Goal: Transaction & Acquisition: Book appointment/travel/reservation

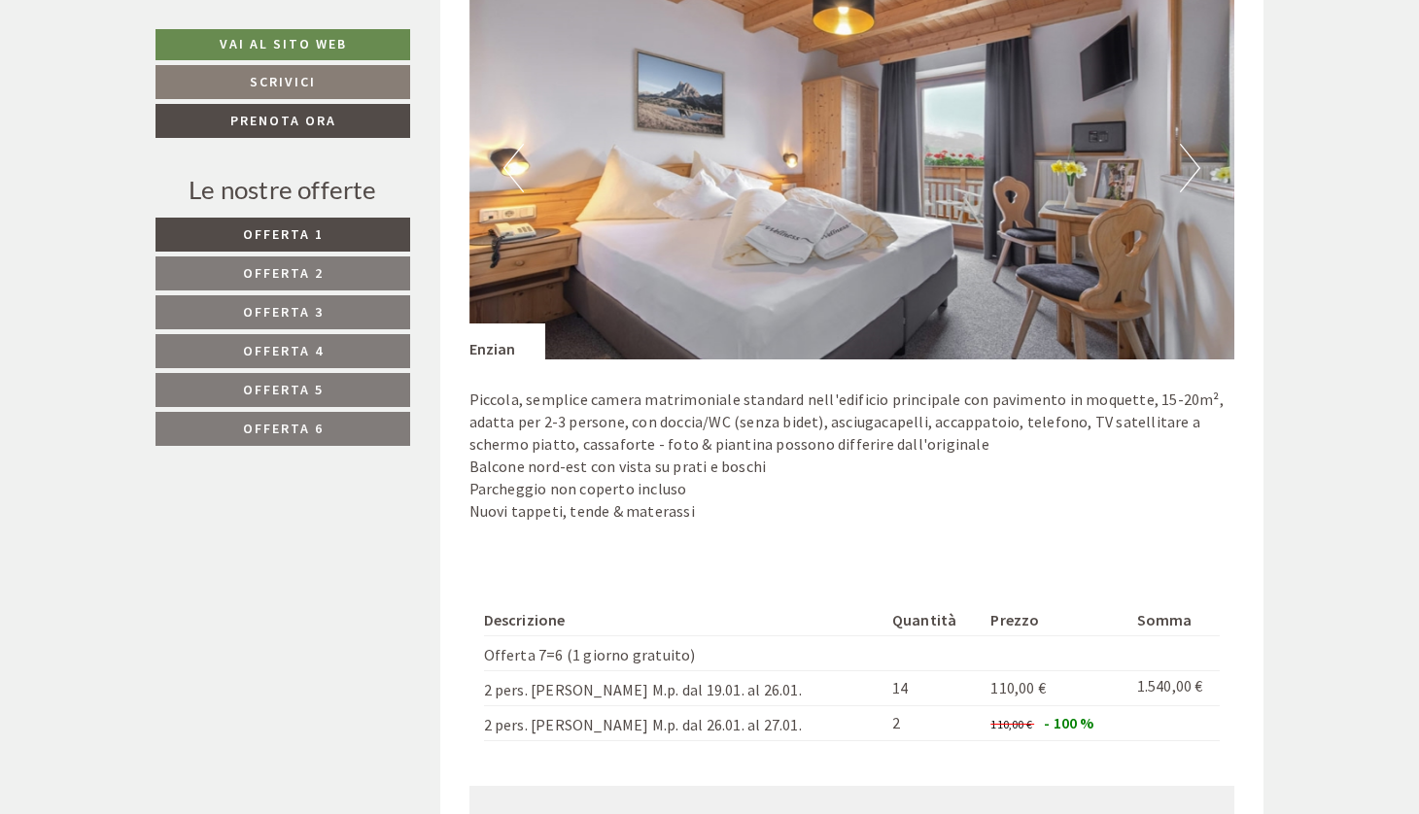
scroll to position [1349, 0]
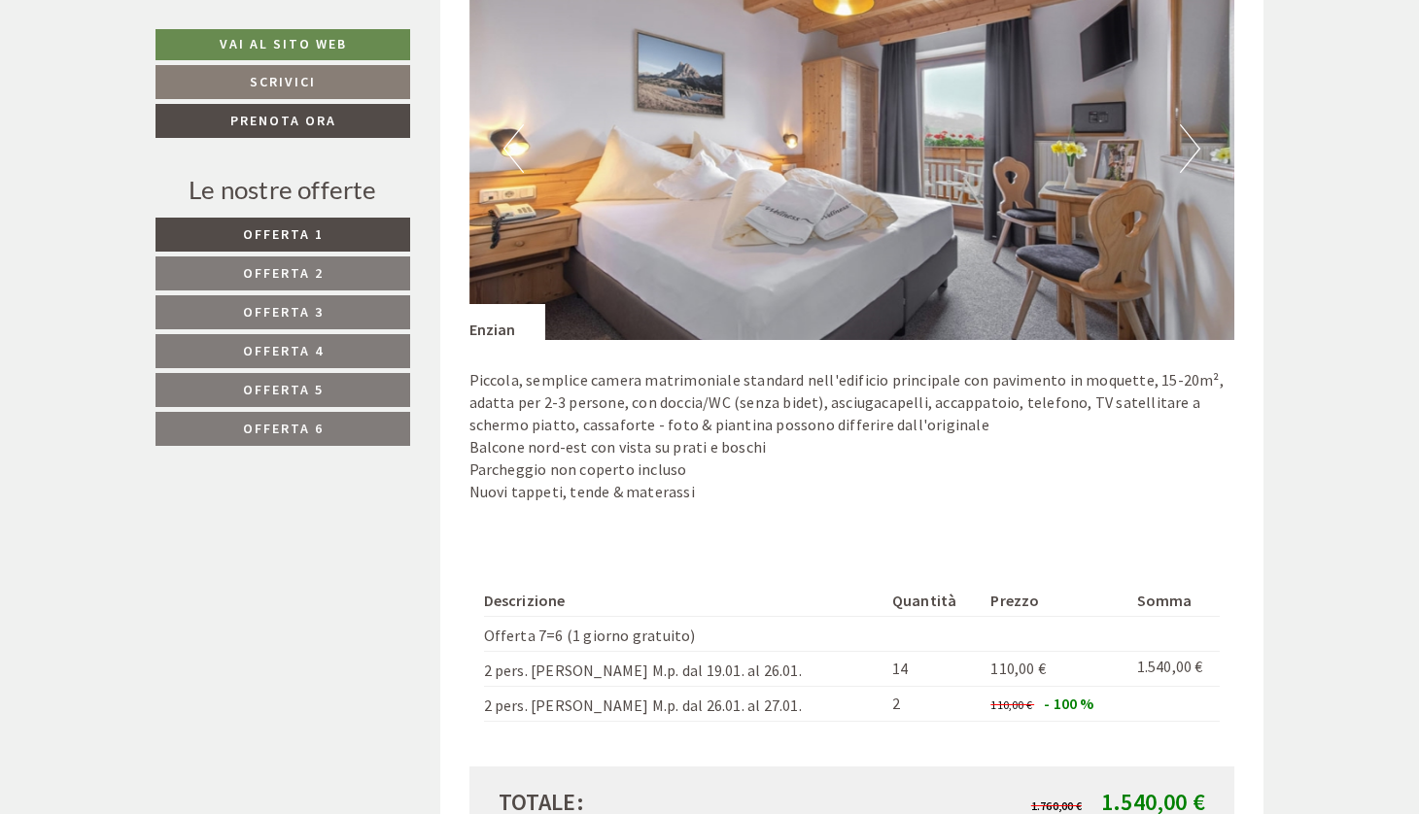
click at [307, 312] on span "Offerta 3" at bounding box center [283, 311] width 81 height 17
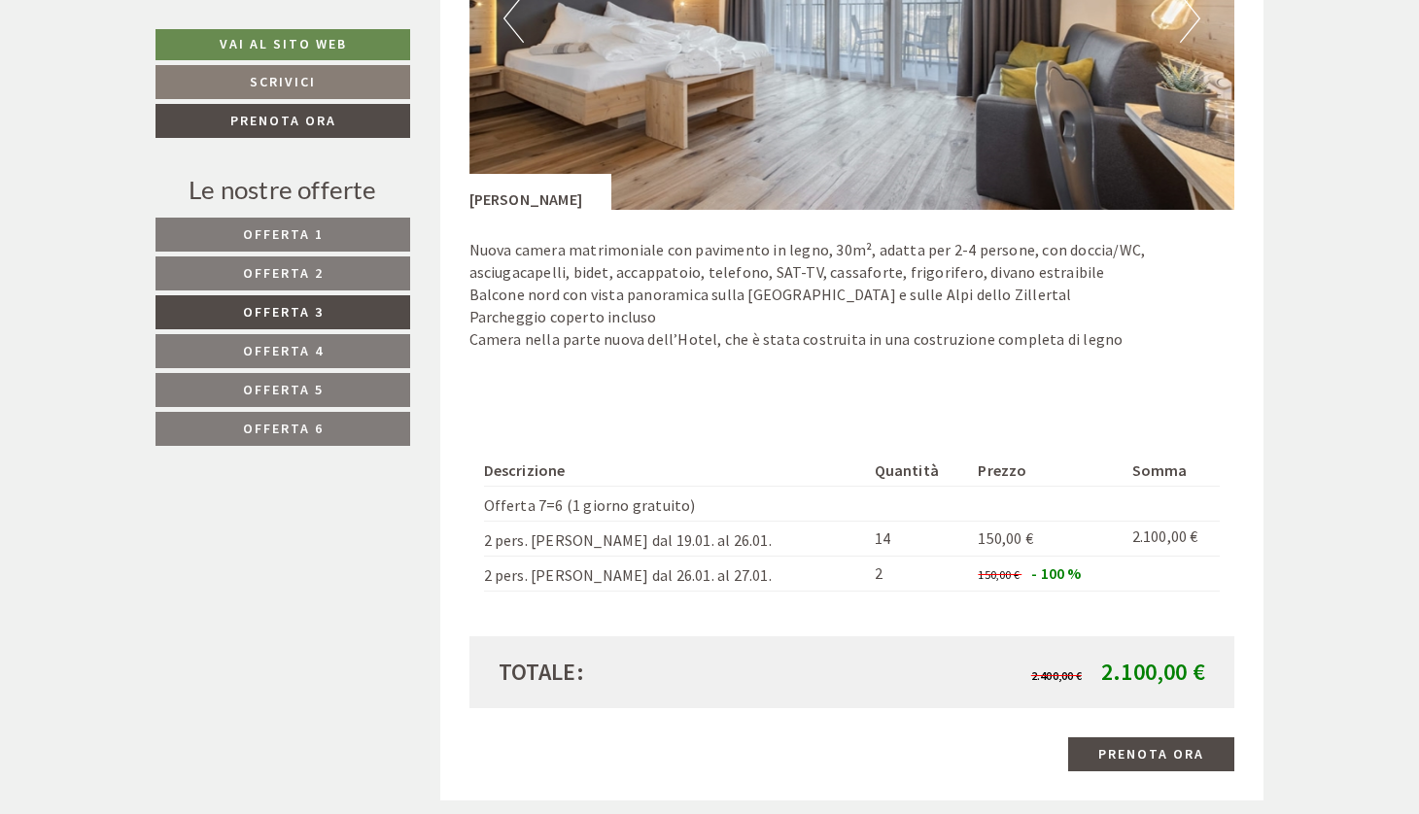
scroll to position [1481, 0]
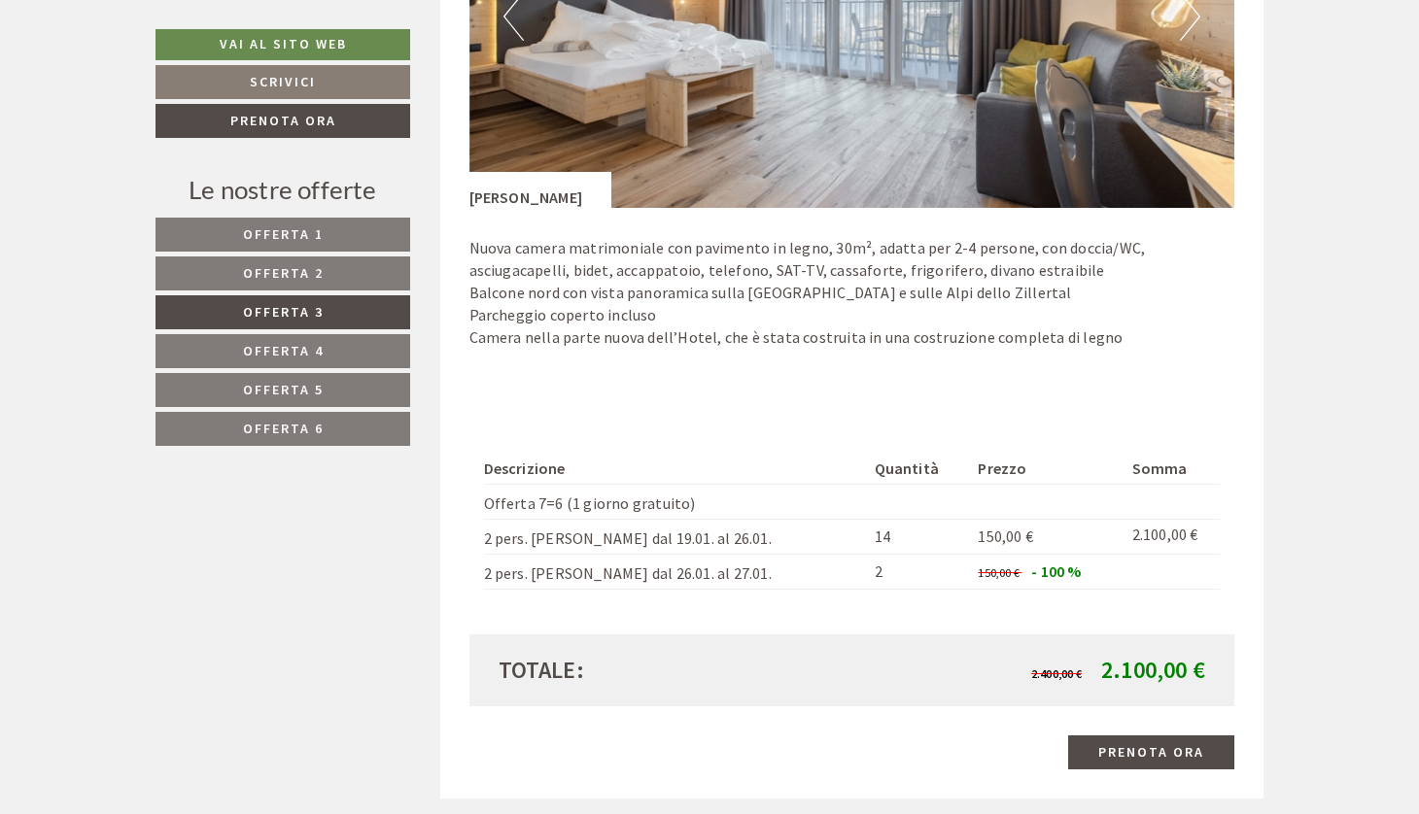
click at [360, 262] on link "Offerta 2" at bounding box center [282, 274] width 255 height 34
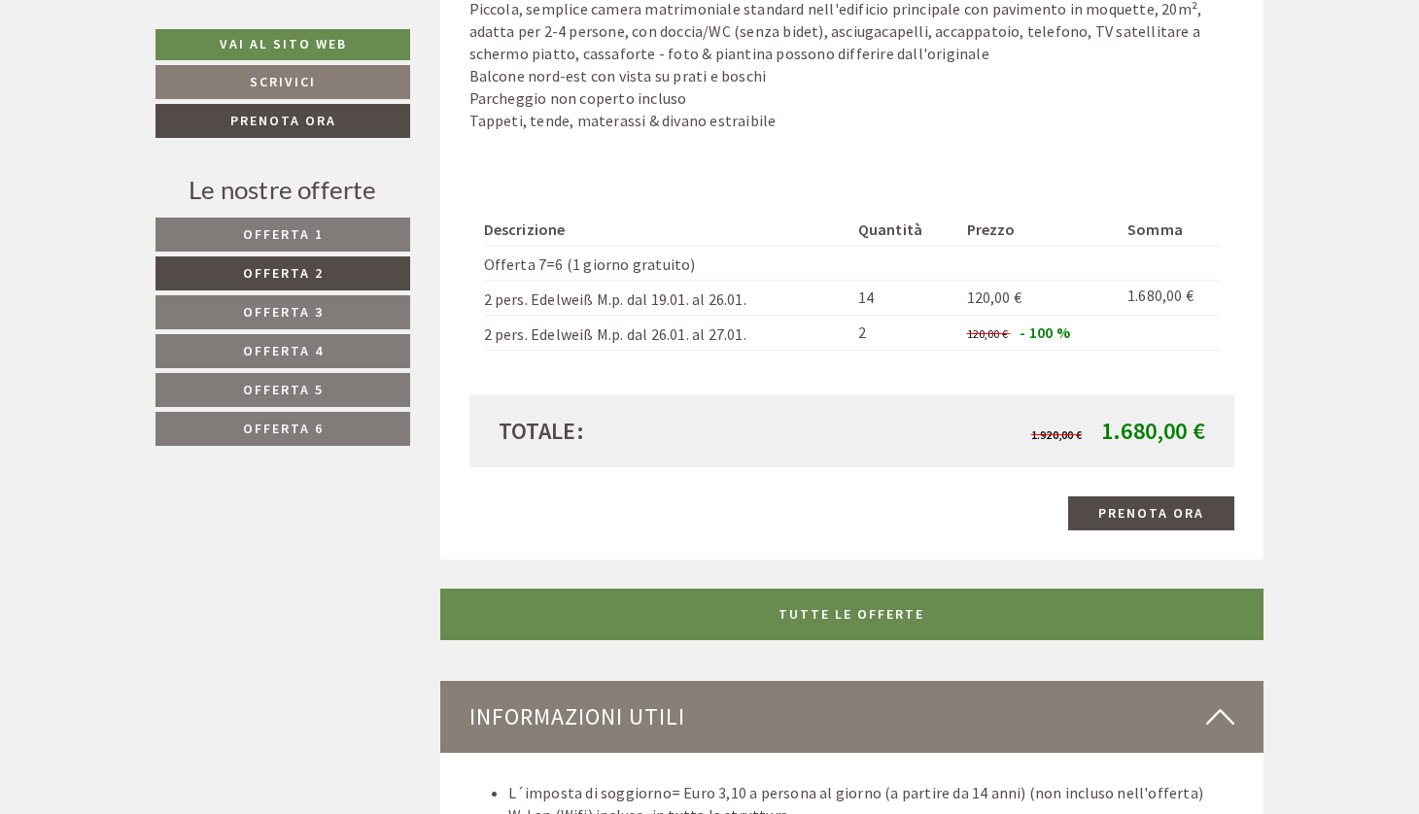
scroll to position [1722, 0]
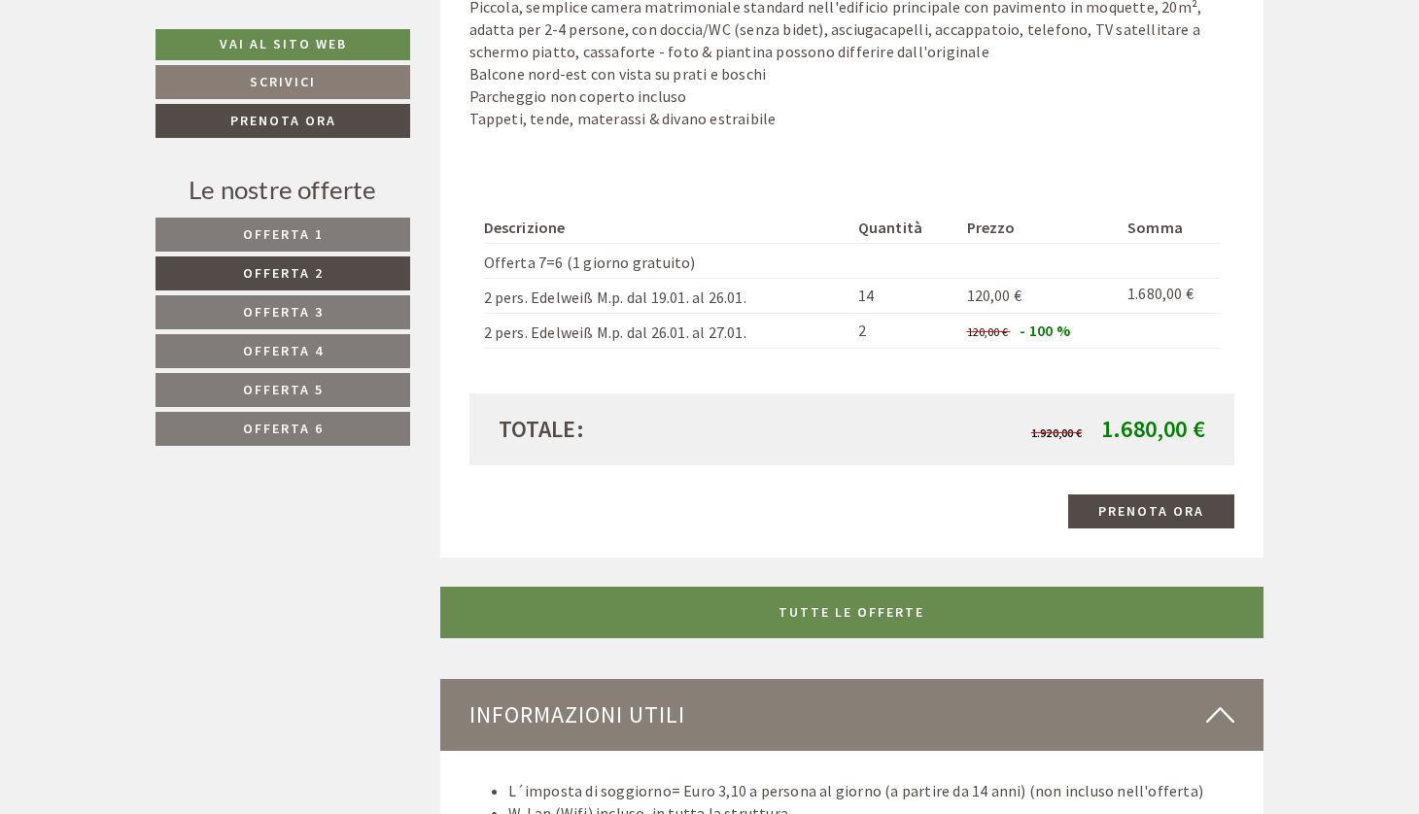
click at [349, 340] on link "Offerta 4" at bounding box center [282, 351] width 255 height 34
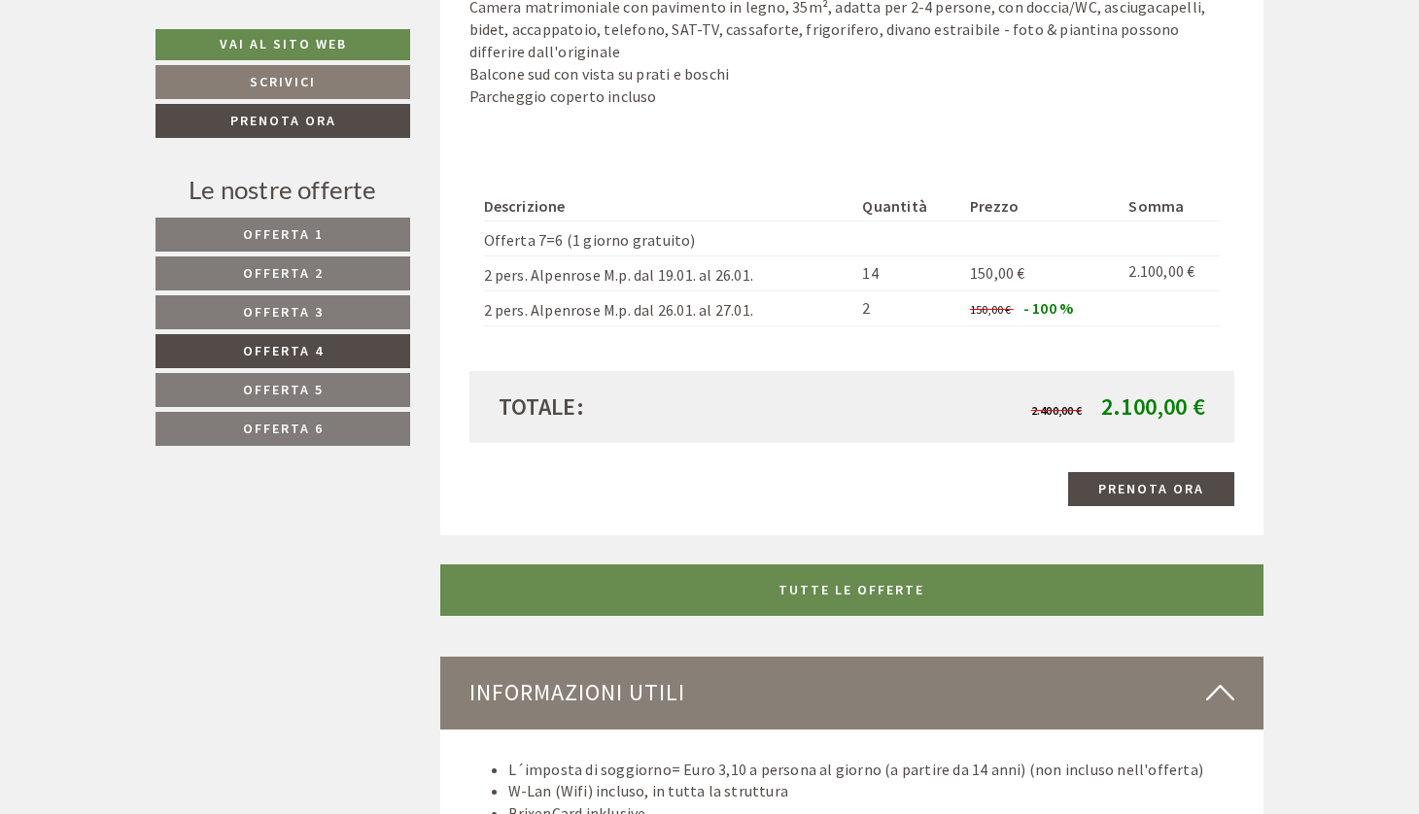
scroll to position [984, 0]
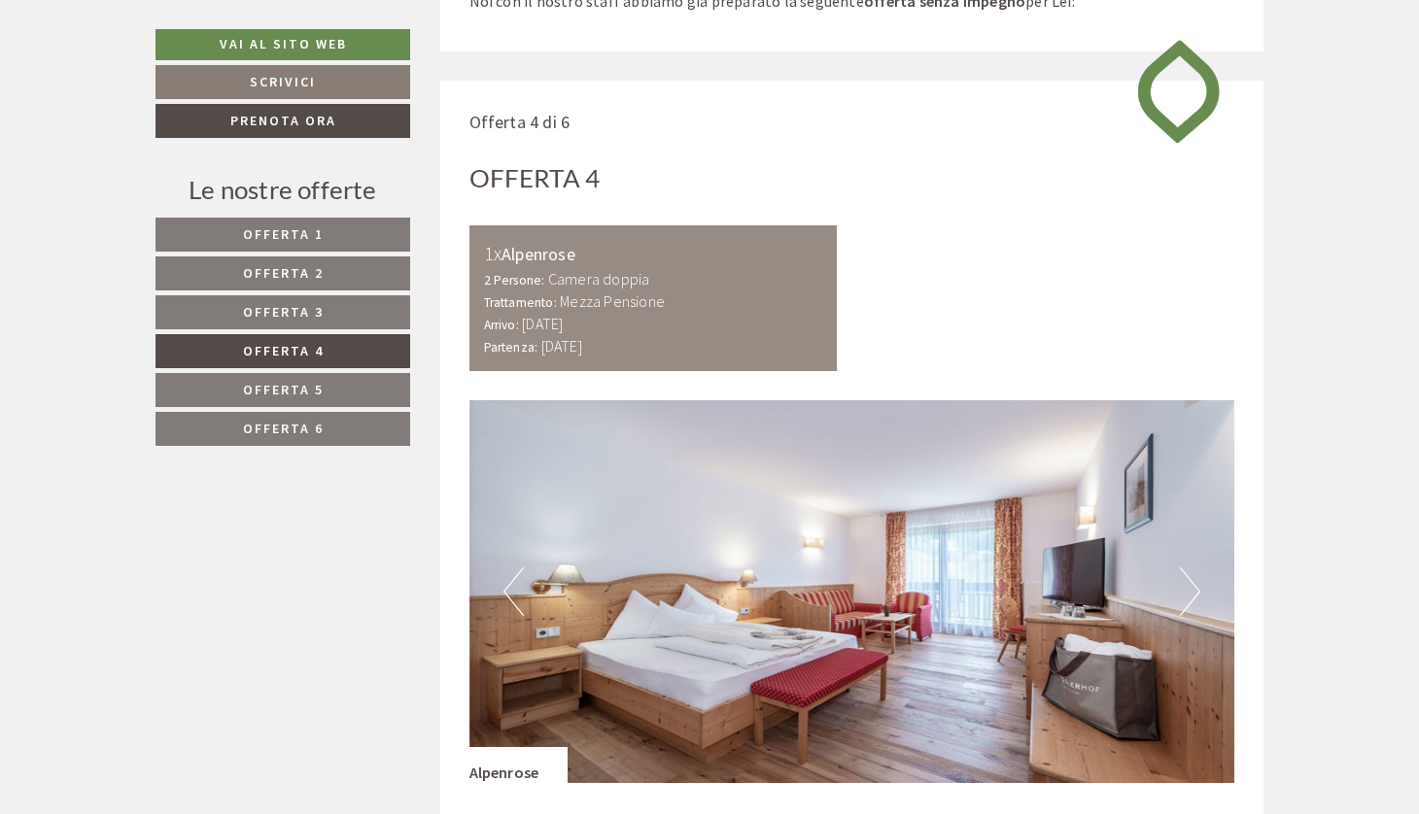
click at [375, 316] on link "Offerta 3" at bounding box center [282, 312] width 255 height 34
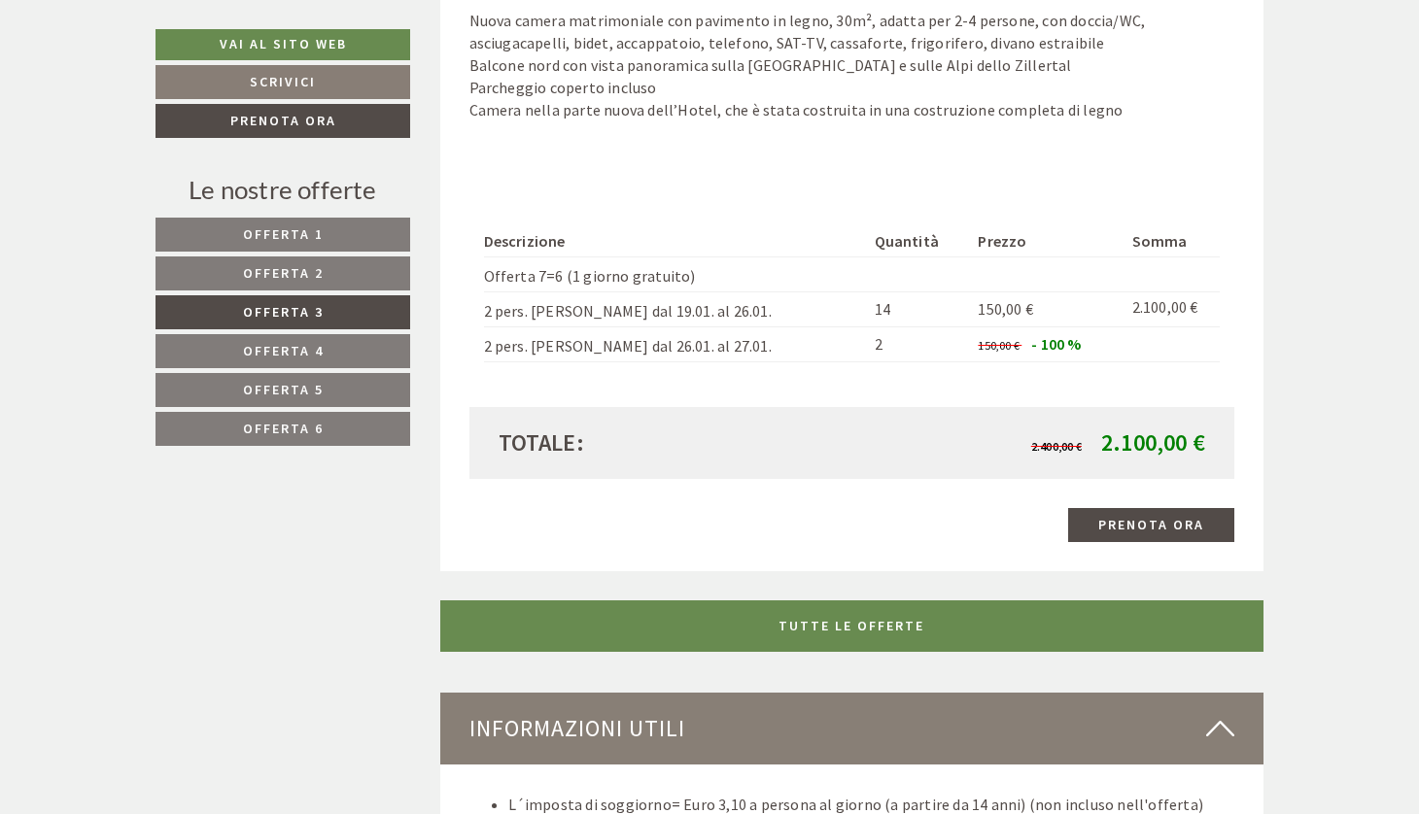
scroll to position [1714, 0]
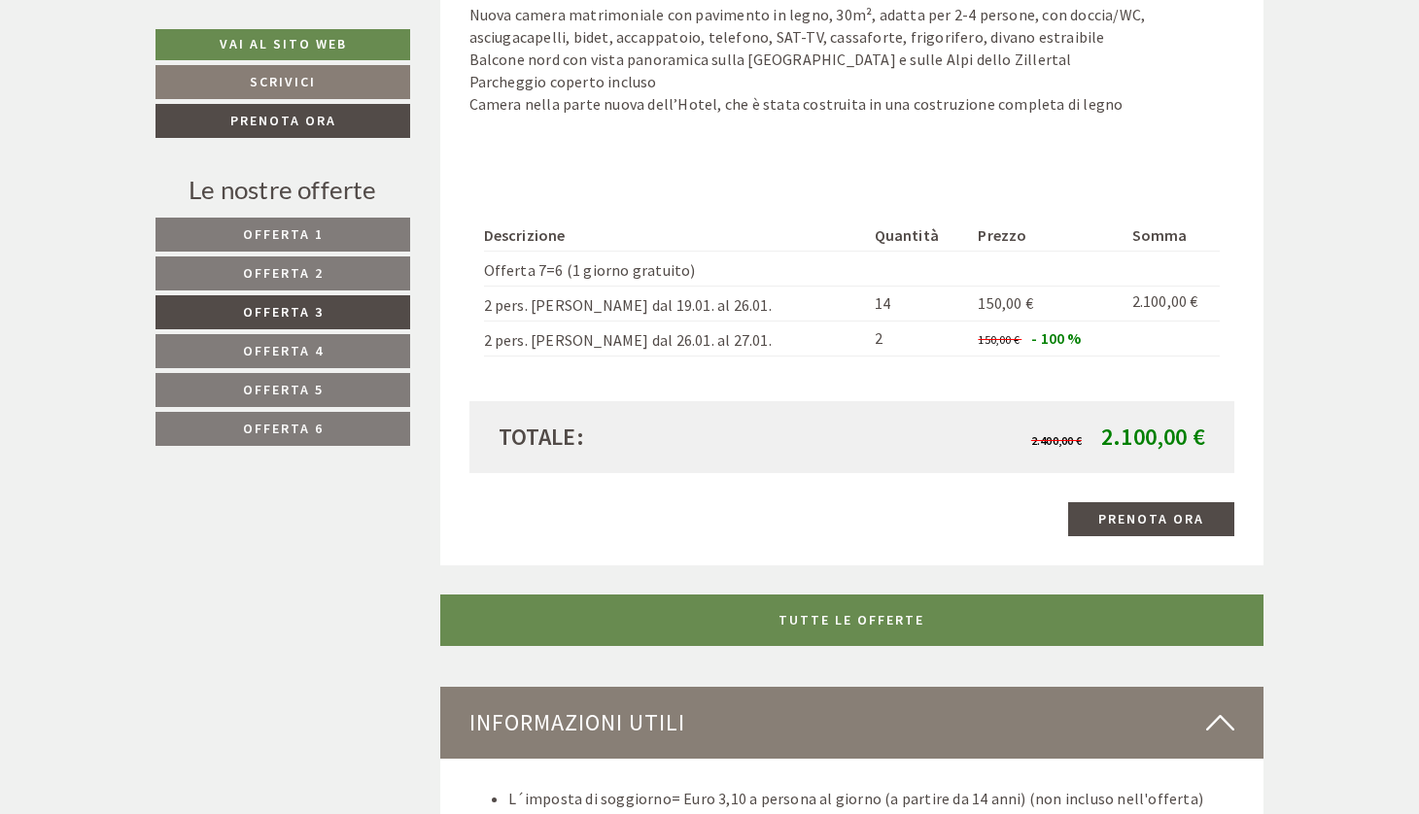
click at [334, 350] on link "Offerta 4" at bounding box center [282, 351] width 255 height 34
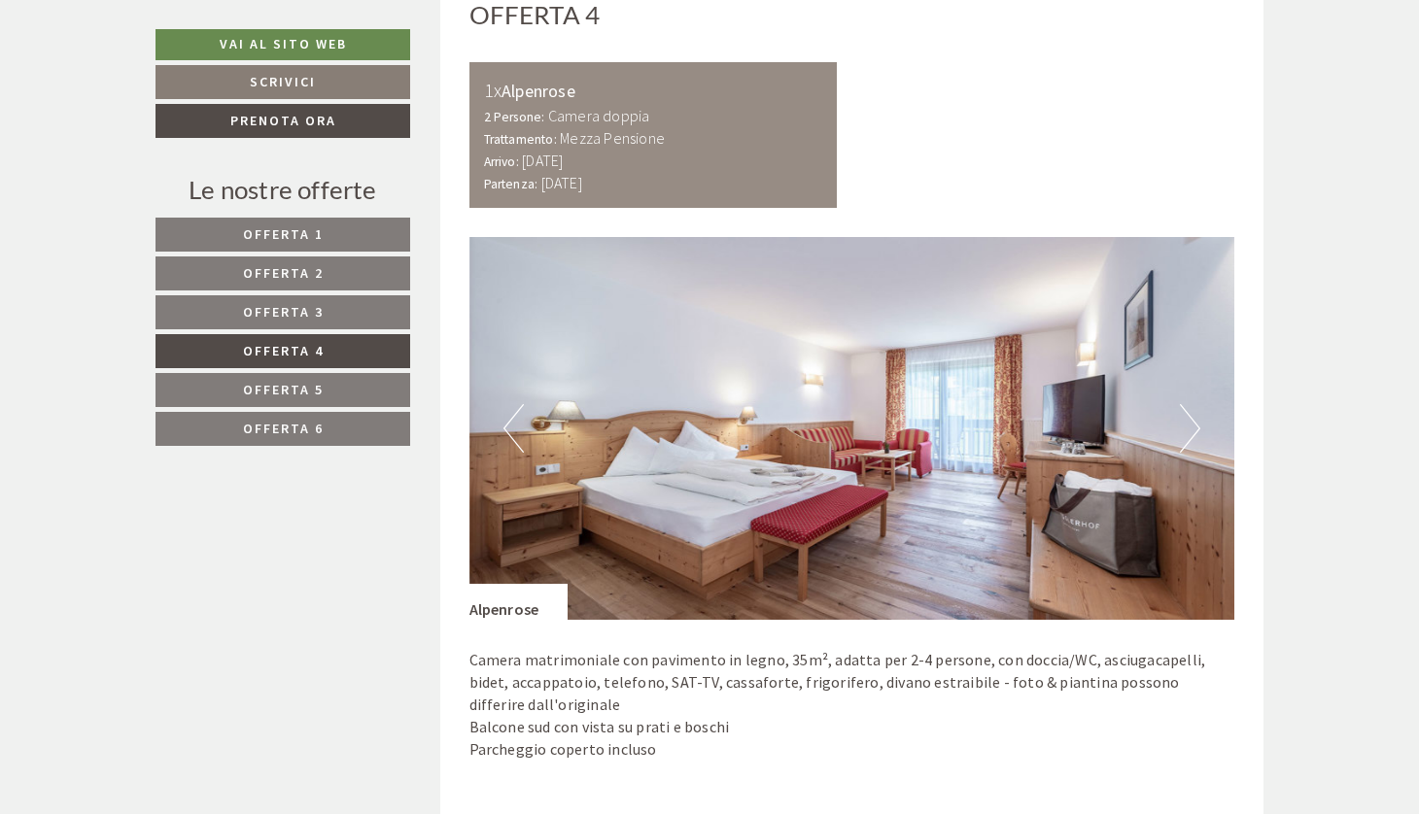
scroll to position [1070, 0]
click at [340, 232] on link "Offerta 1" at bounding box center [282, 235] width 255 height 34
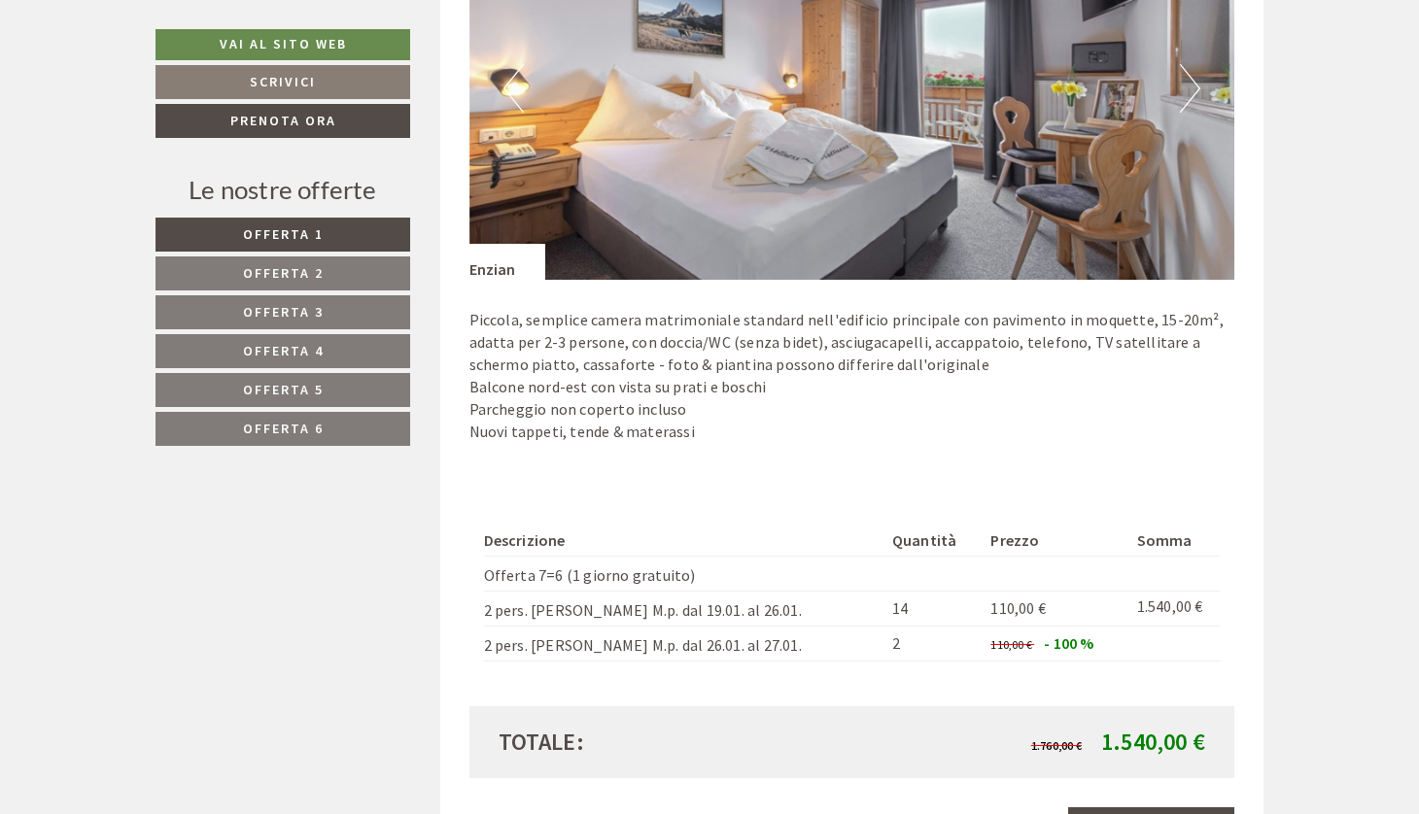
scroll to position [1407, 0]
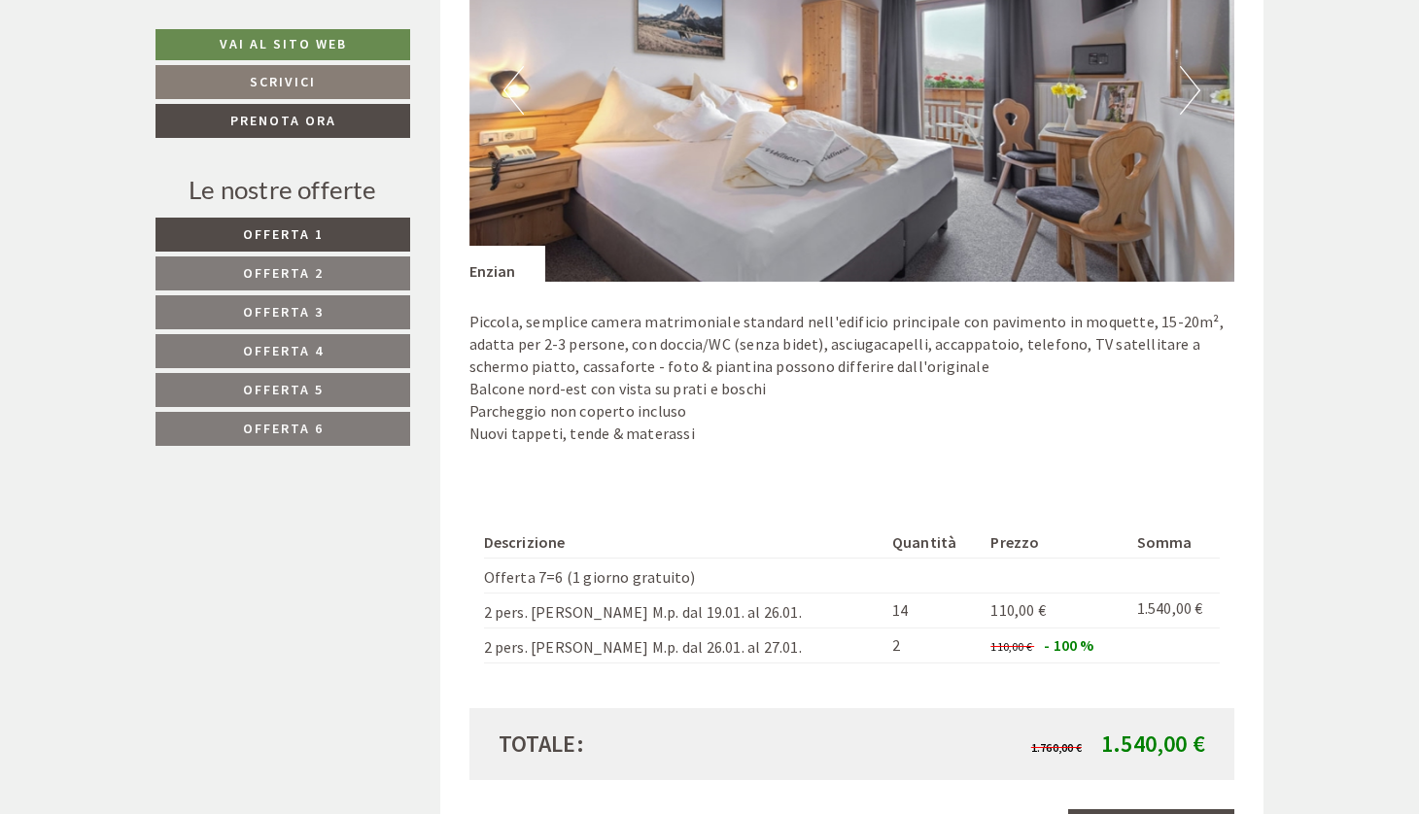
click at [343, 313] on link "Offerta 3" at bounding box center [282, 312] width 255 height 34
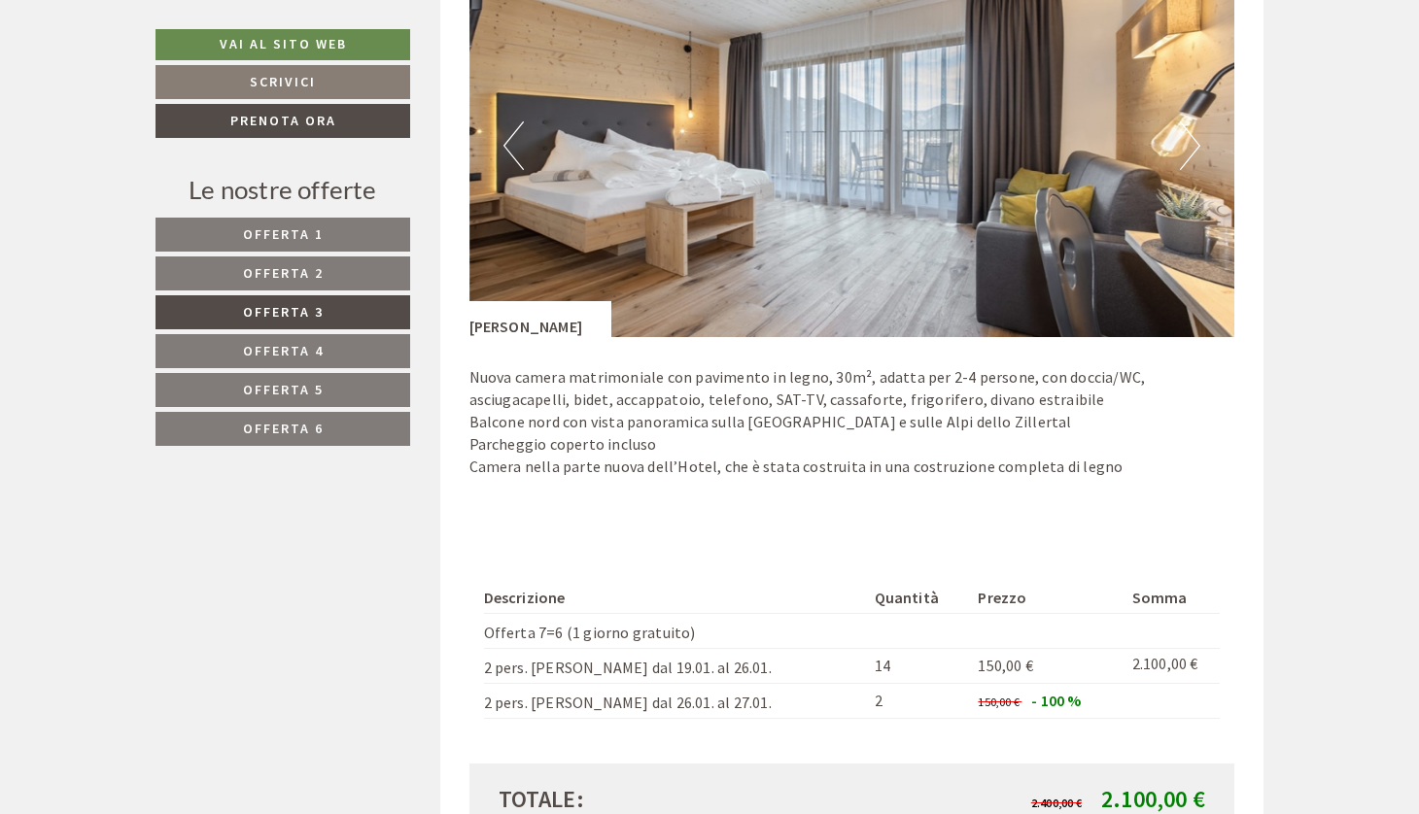
scroll to position [1350, 0]
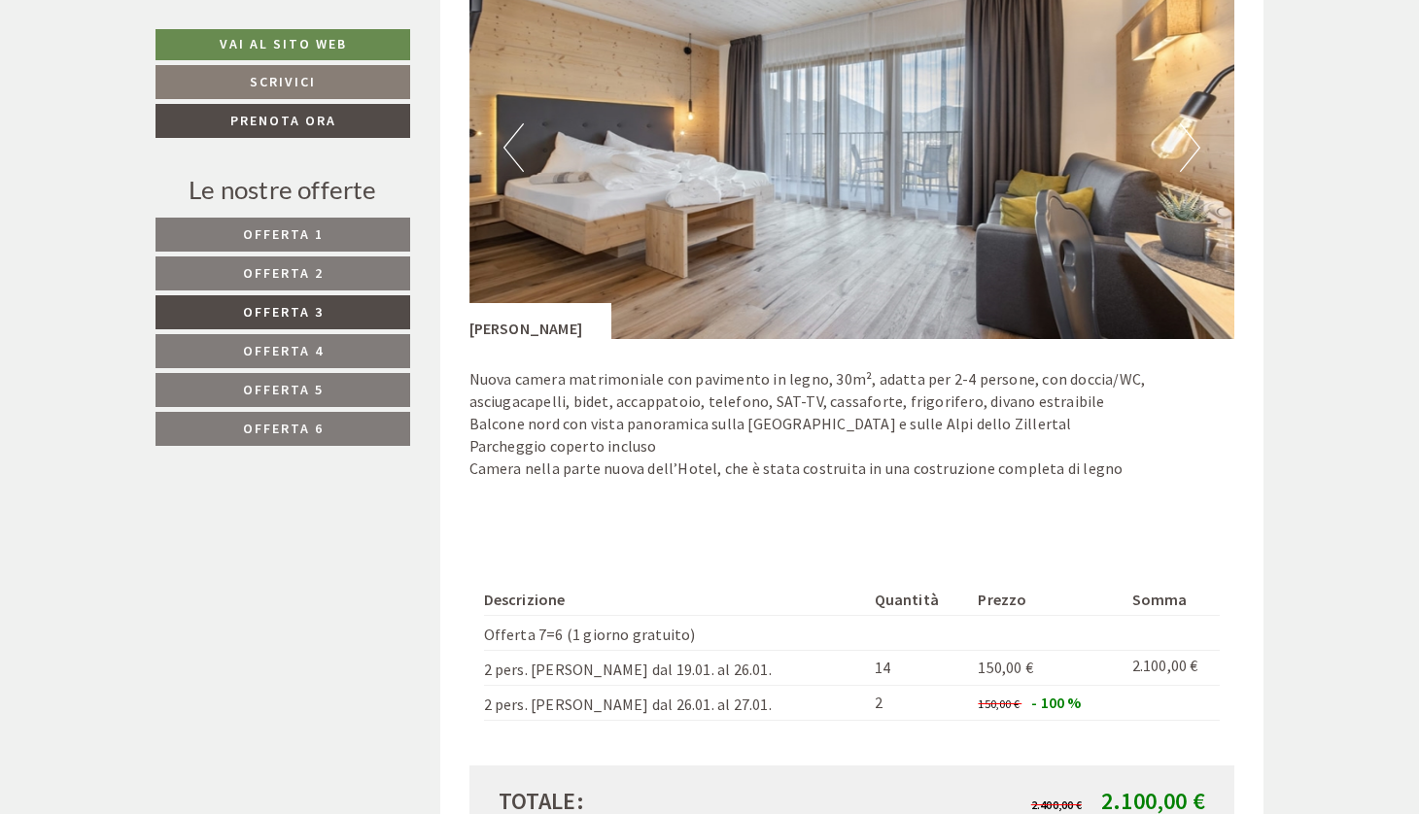
click at [327, 349] on link "Offerta 4" at bounding box center [282, 351] width 255 height 34
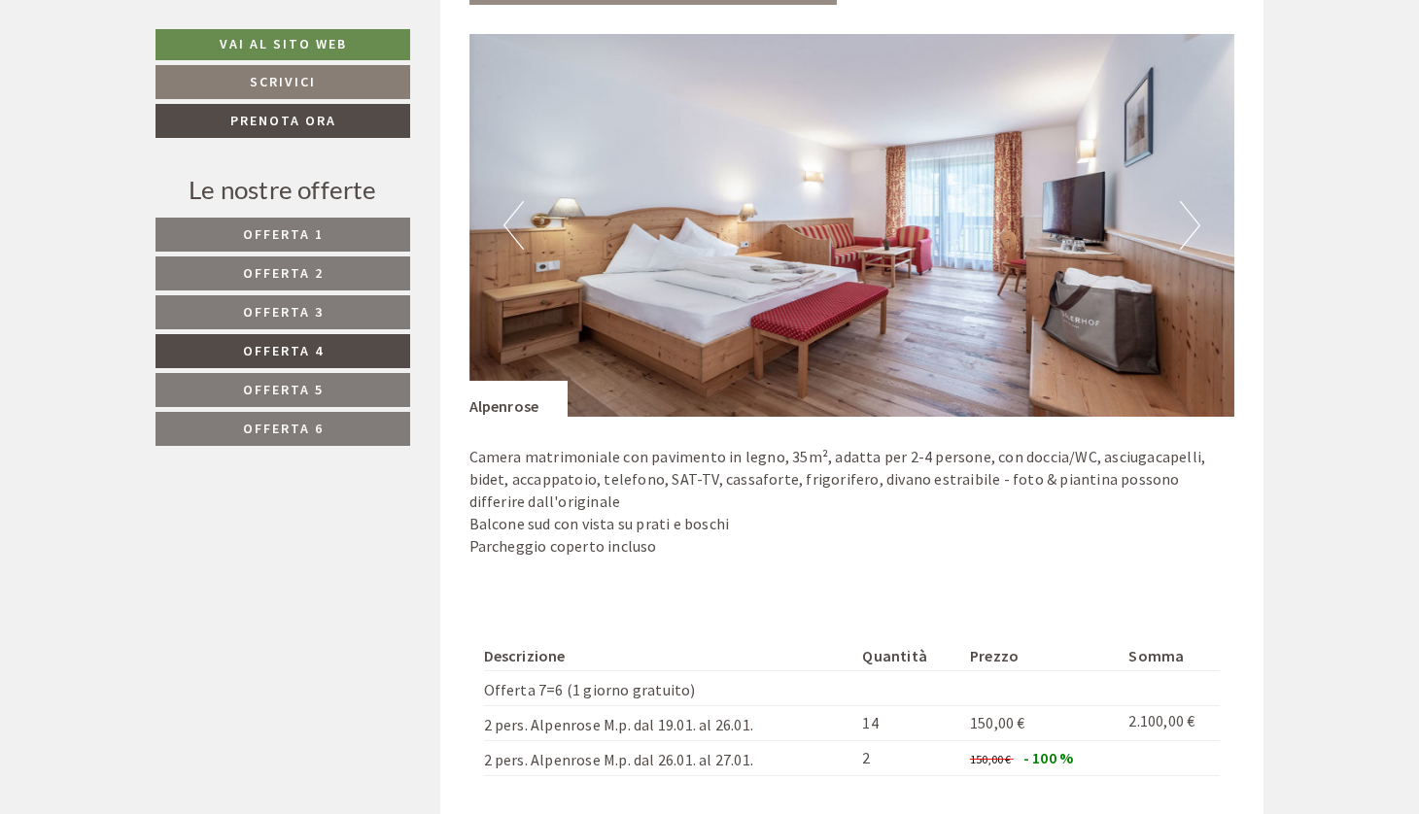
scroll to position [1274, 0]
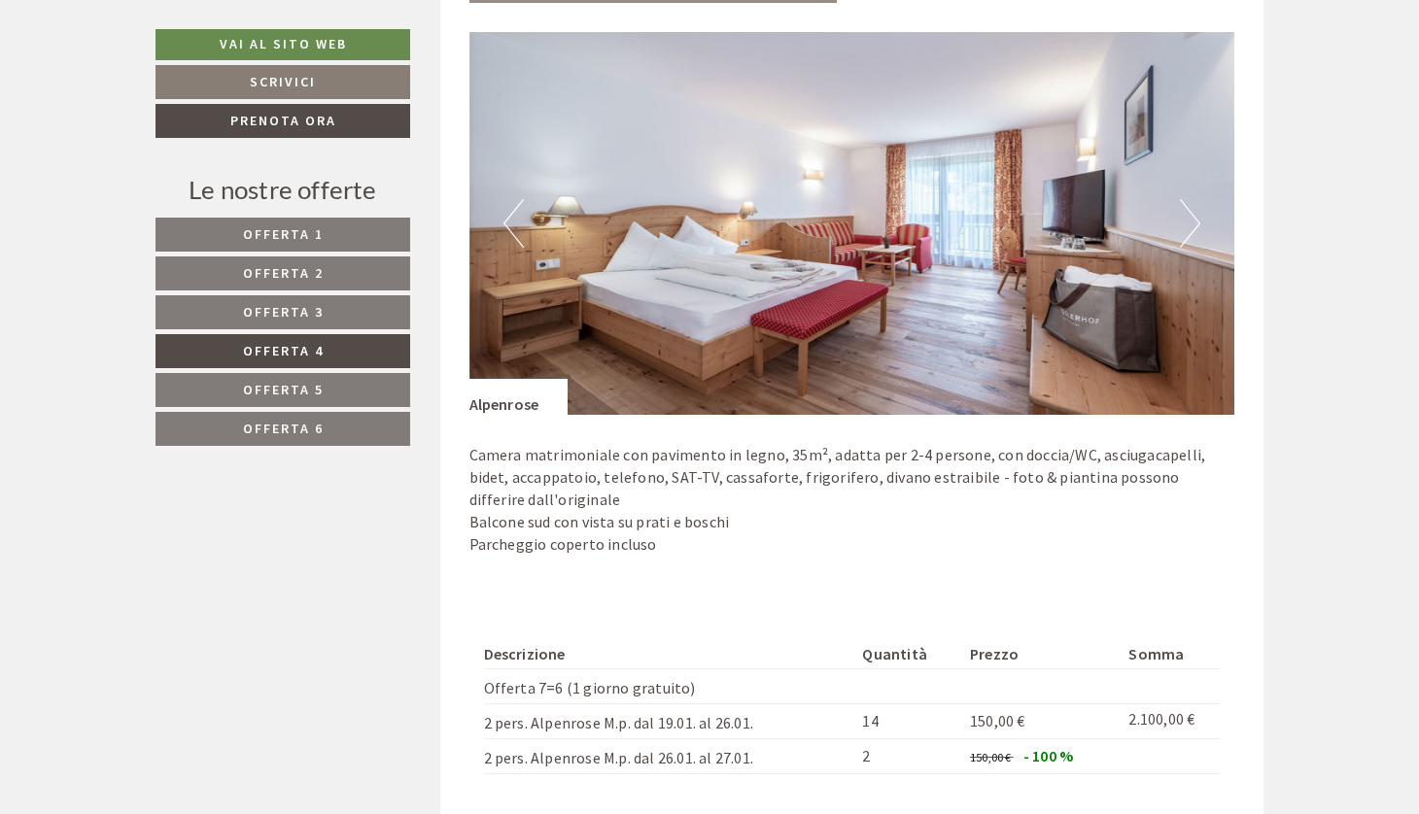
click at [351, 231] on link "Offerta 1" at bounding box center [282, 235] width 255 height 34
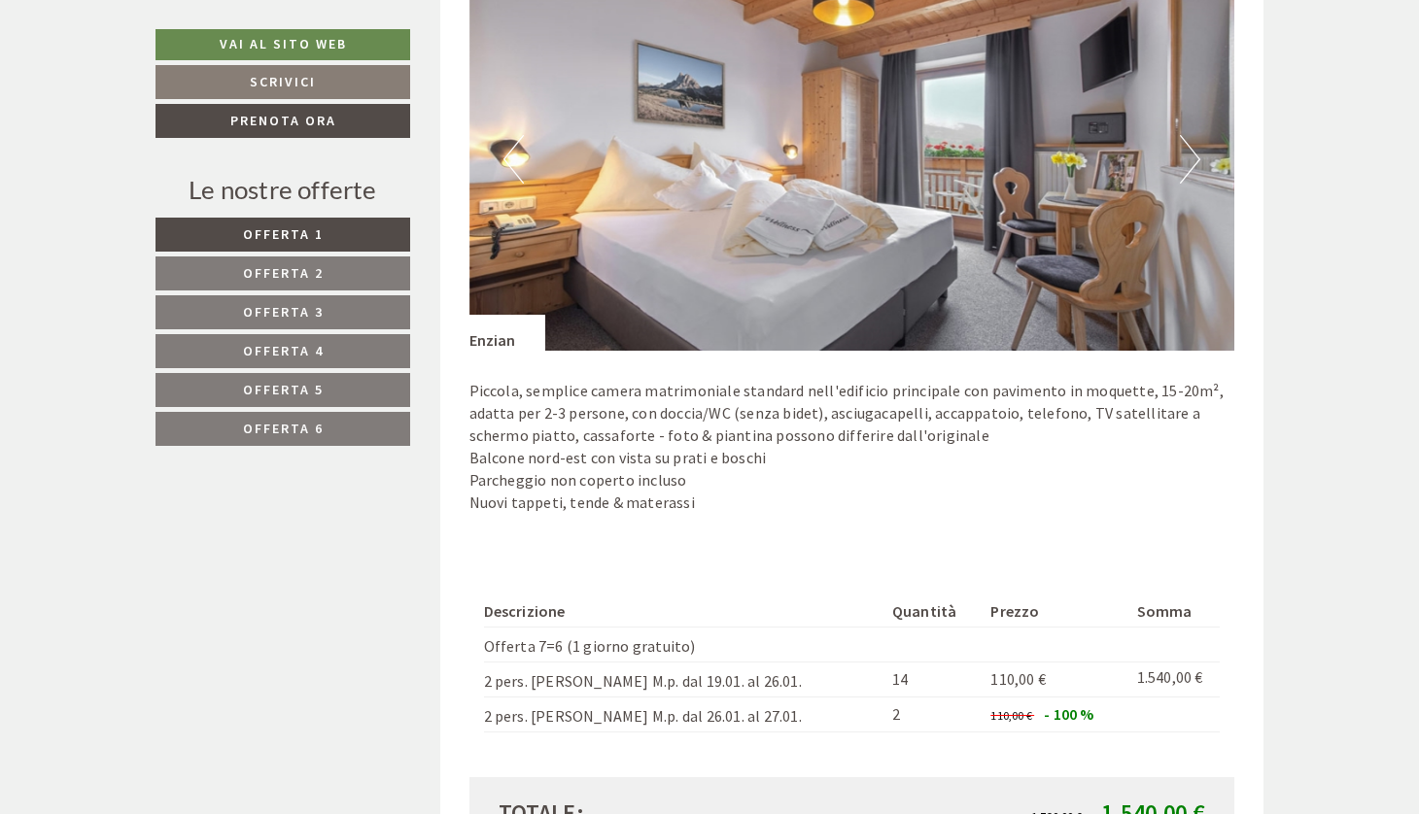
scroll to position [1340, 0]
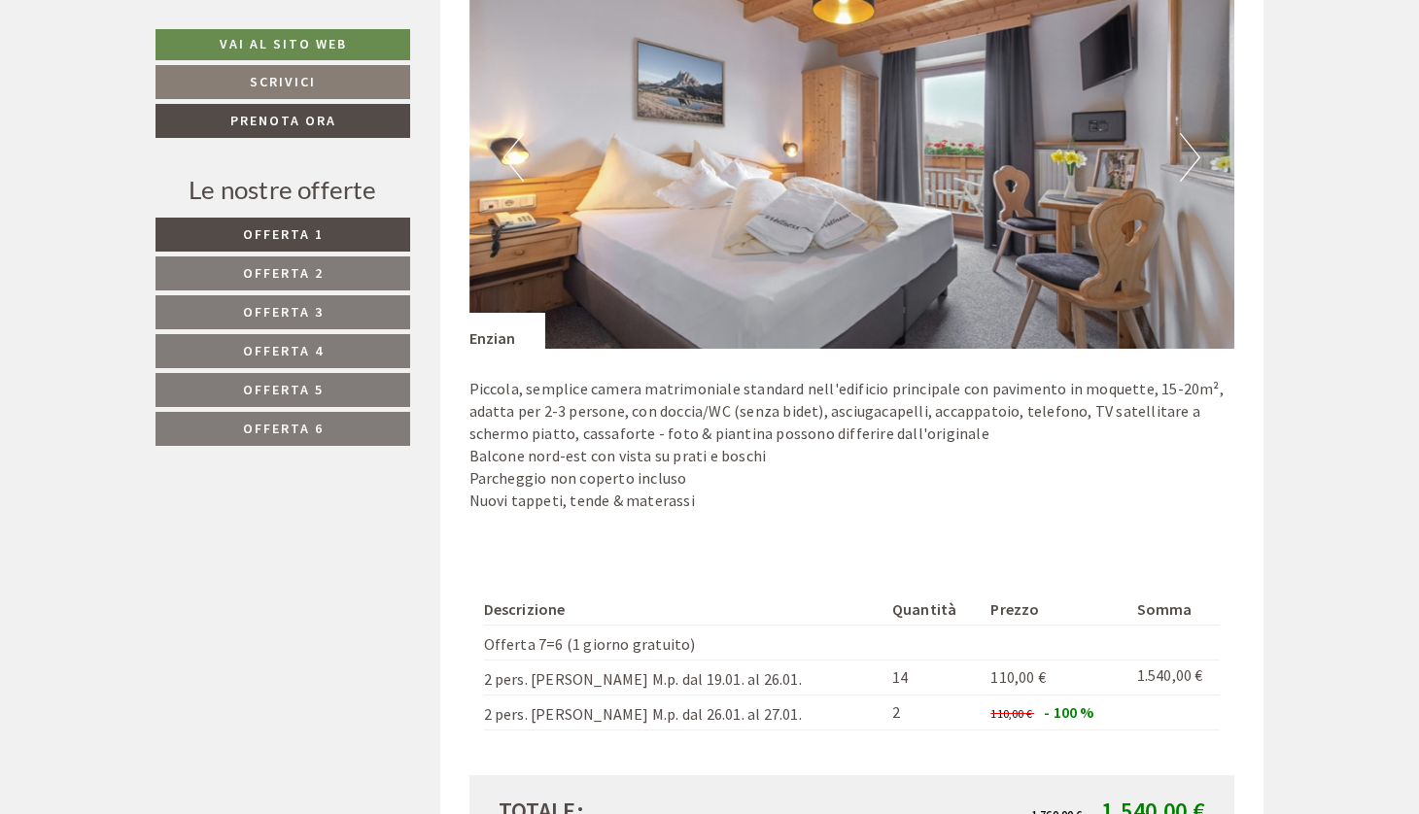
click at [342, 277] on link "Offerta 2" at bounding box center [282, 274] width 255 height 34
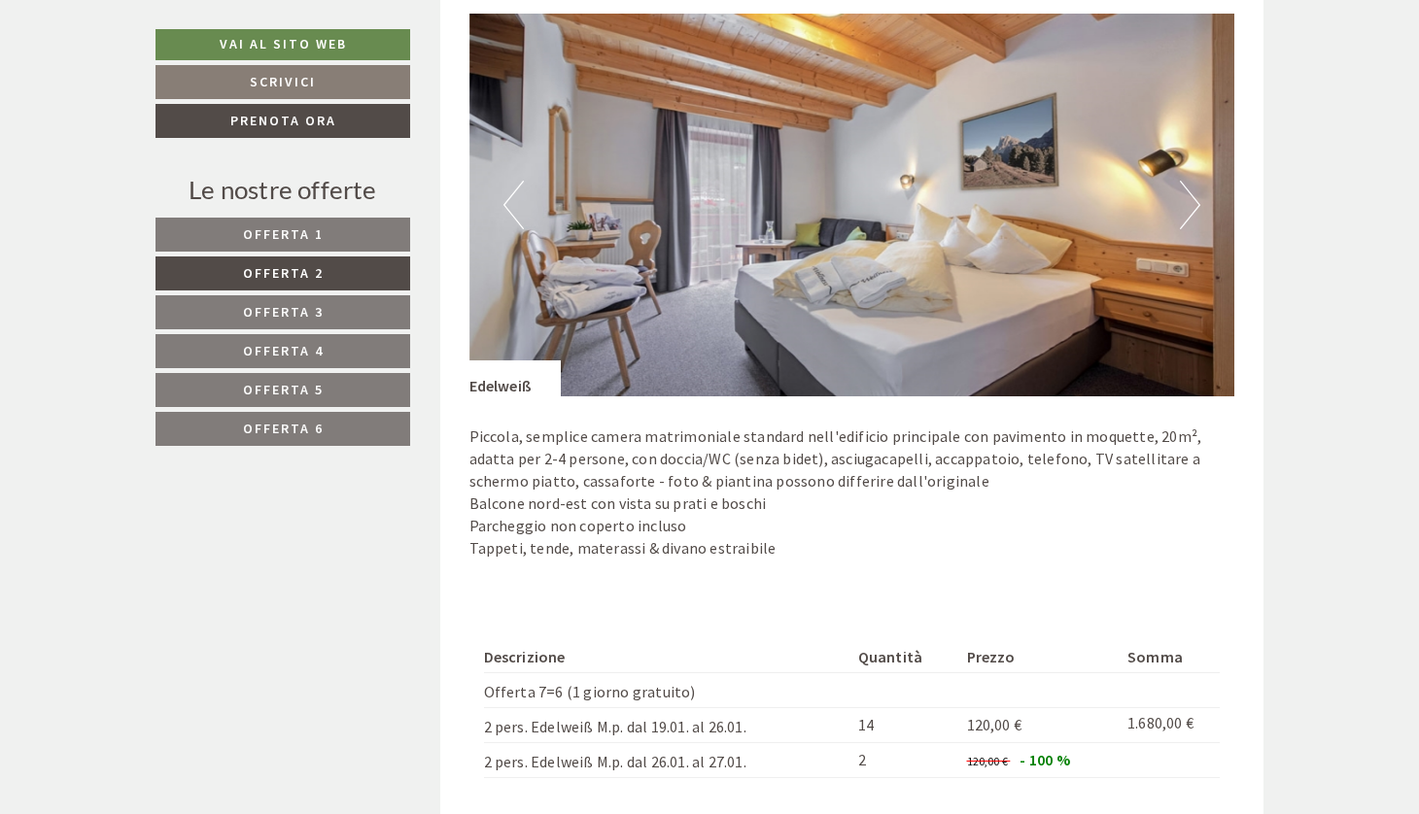
scroll to position [1277, 0]
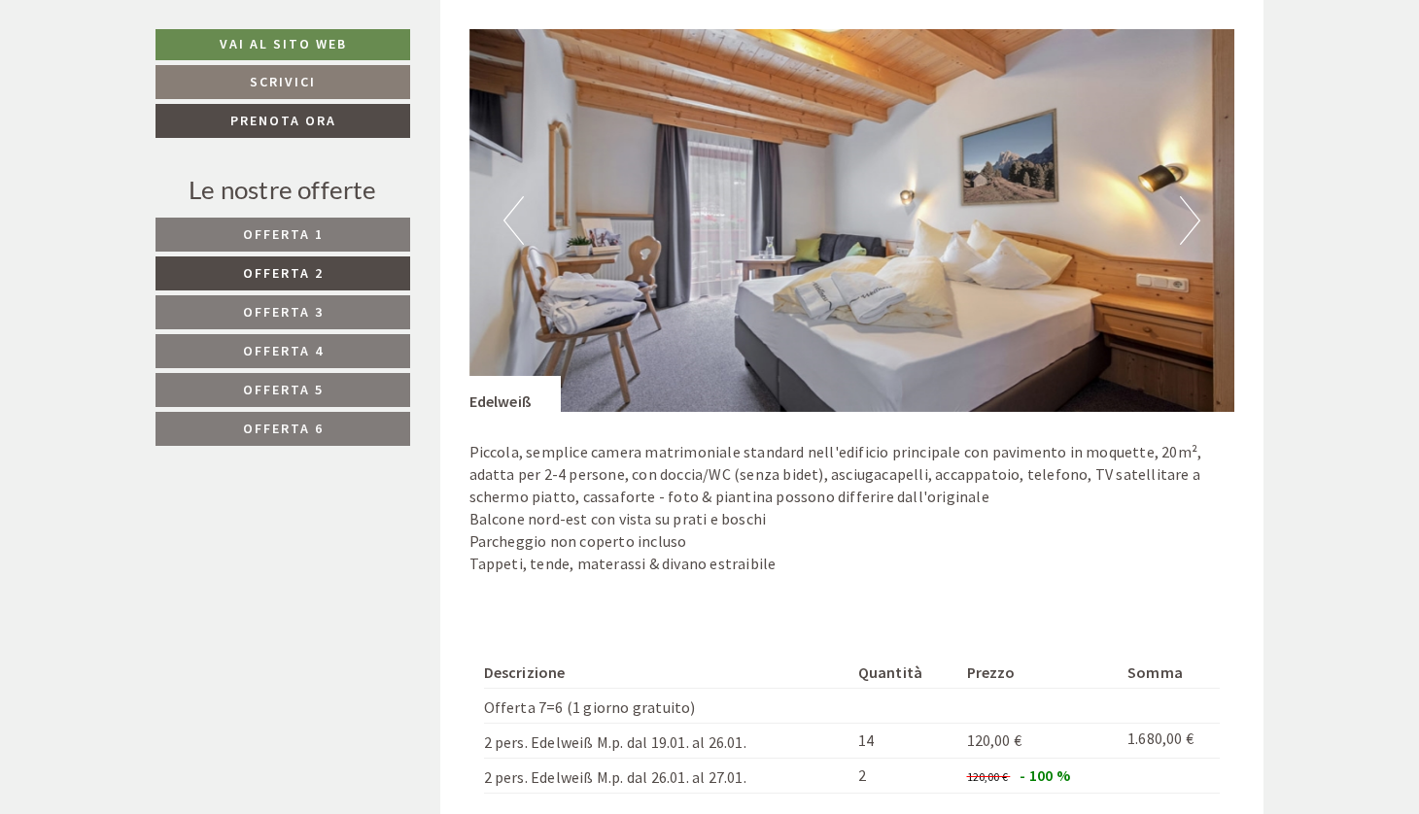
click at [1192, 217] on button "Next" at bounding box center [1190, 220] width 20 height 49
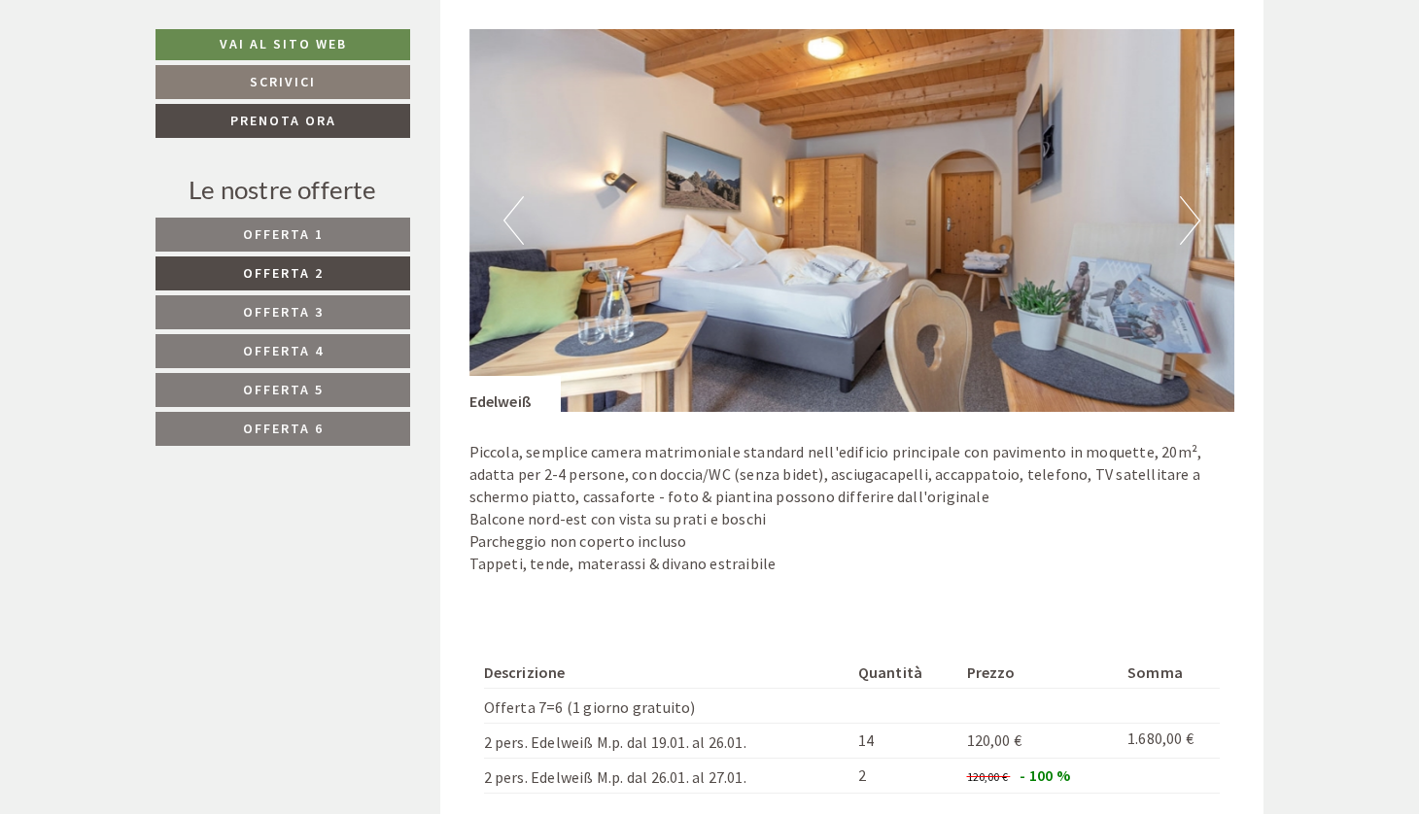
click at [1192, 217] on button "Next" at bounding box center [1190, 220] width 20 height 49
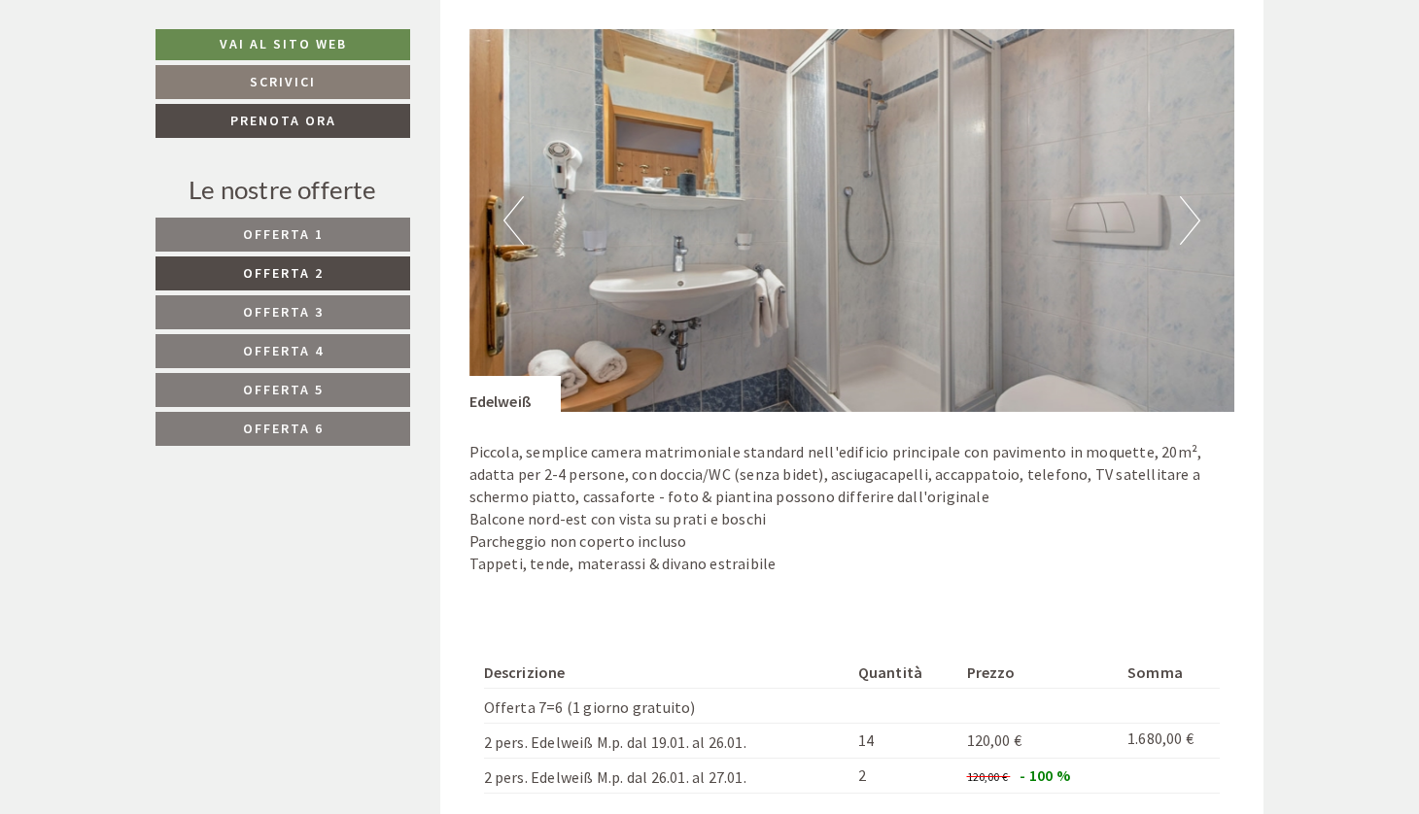
click at [1192, 217] on button "Next" at bounding box center [1190, 220] width 20 height 49
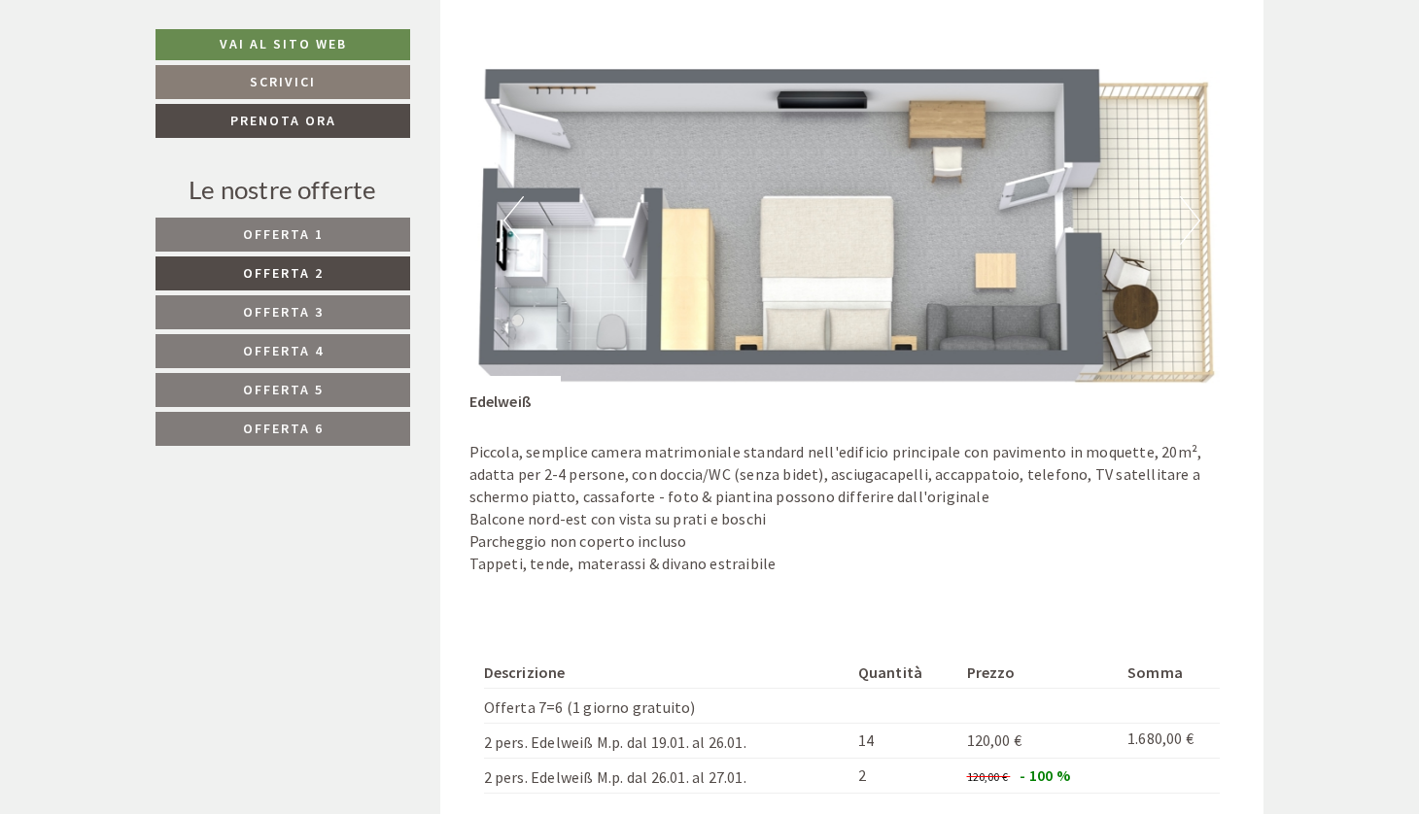
click at [335, 384] on link "Offerta 5" at bounding box center [282, 390] width 255 height 34
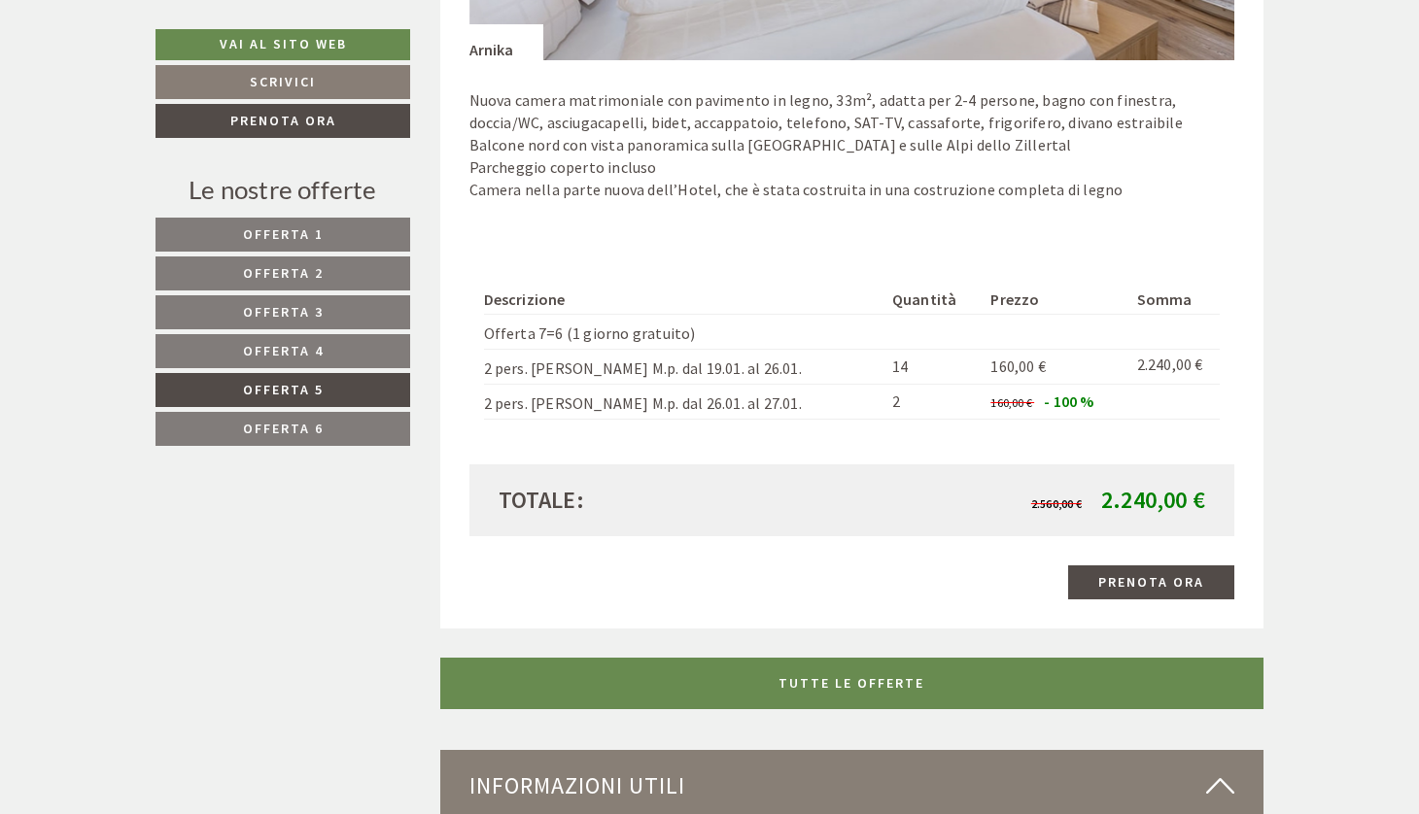
scroll to position [1629, 0]
click at [341, 429] on link "Offerta 6" at bounding box center [282, 429] width 255 height 34
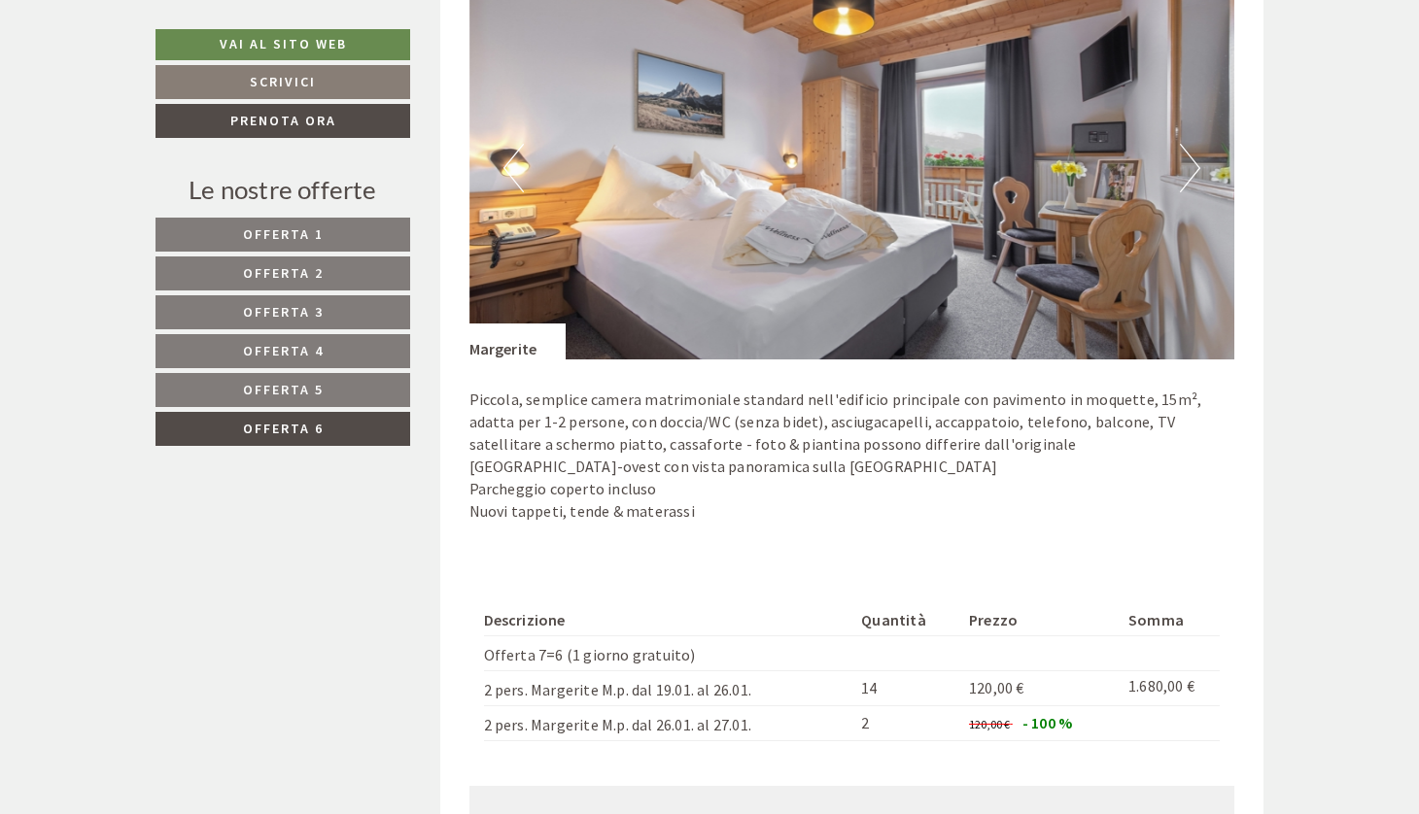
scroll to position [1325, 0]
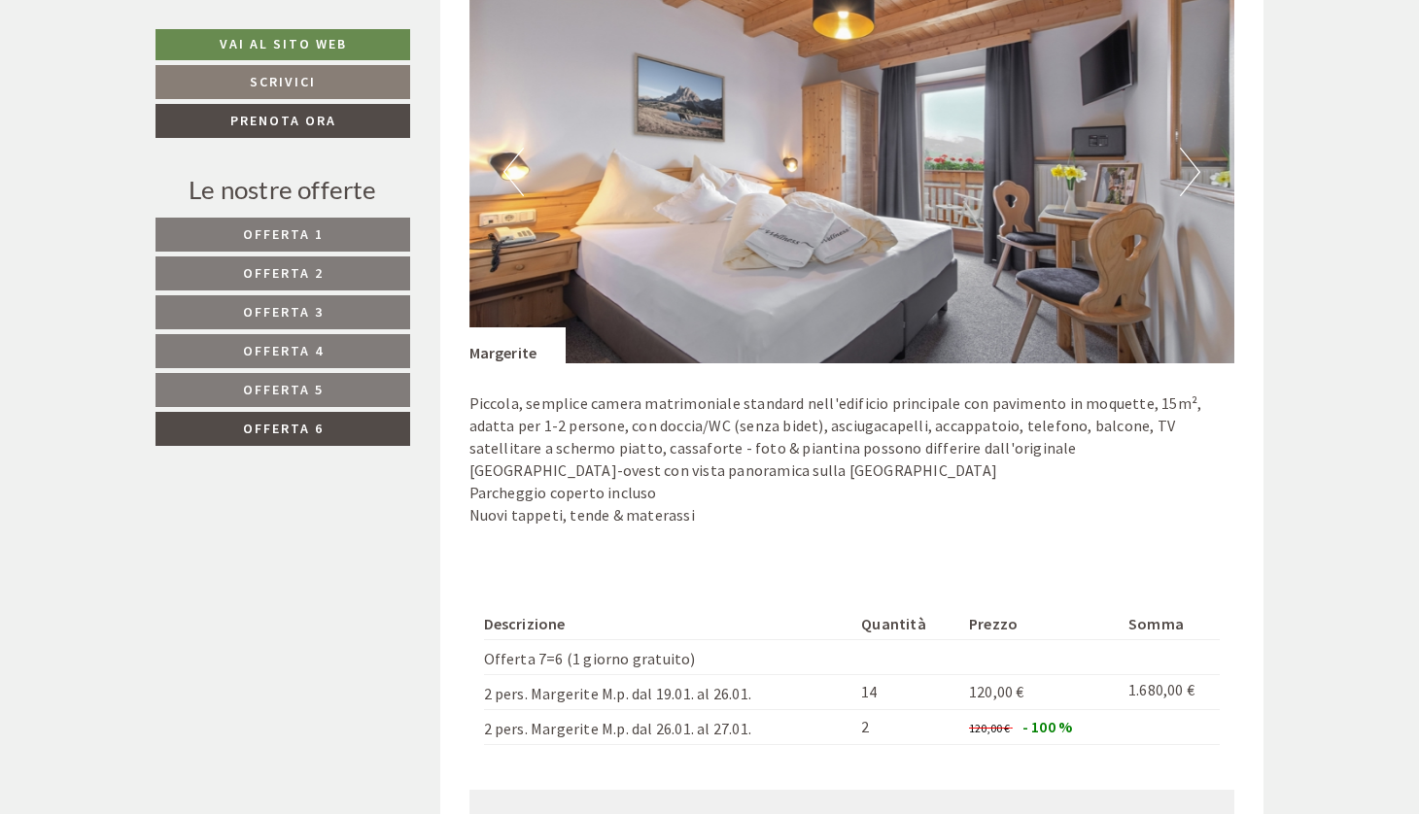
click at [362, 383] on link "Offerta 5" at bounding box center [282, 390] width 255 height 34
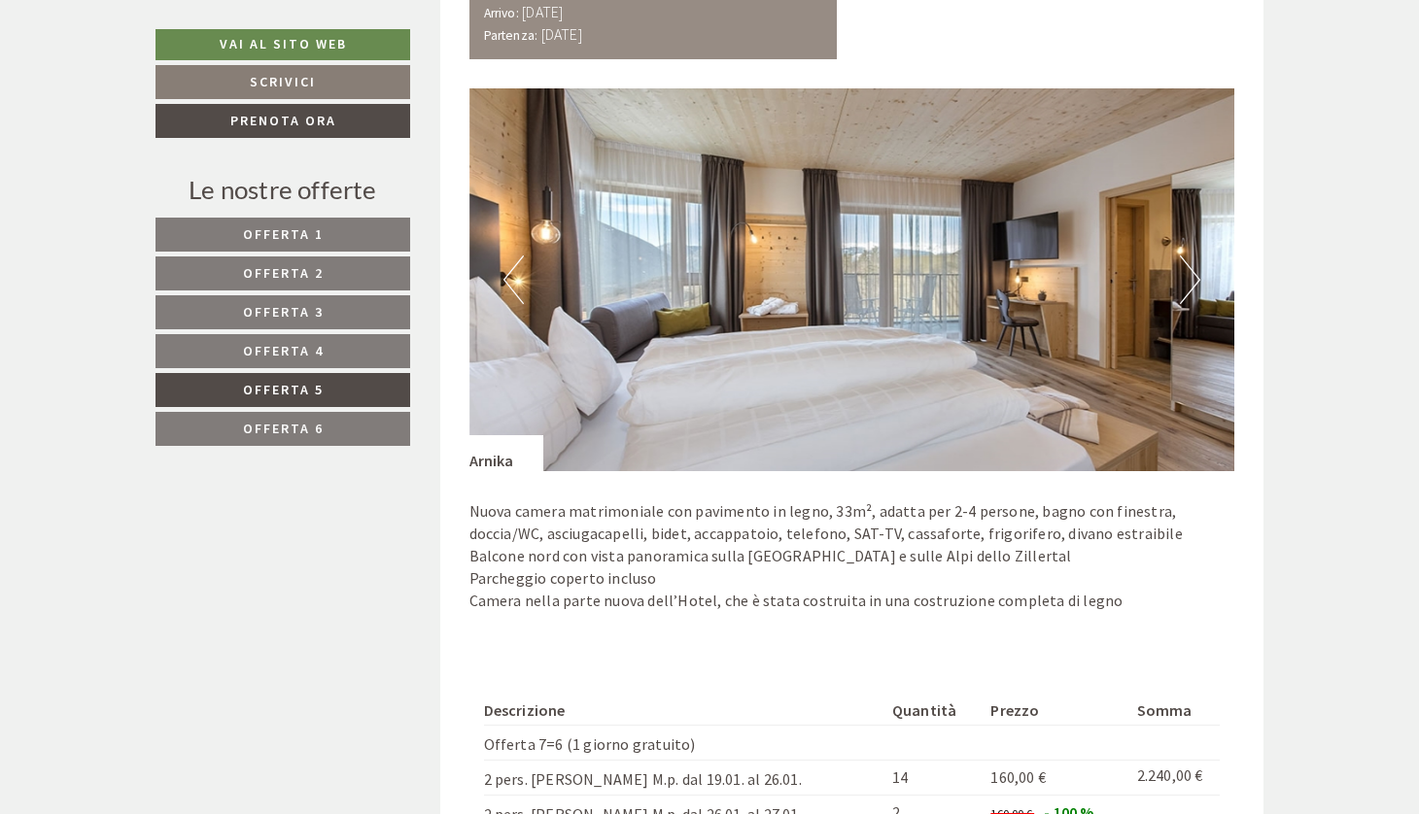
scroll to position [1217, 0]
click at [1185, 271] on button "Next" at bounding box center [1190, 281] width 20 height 49
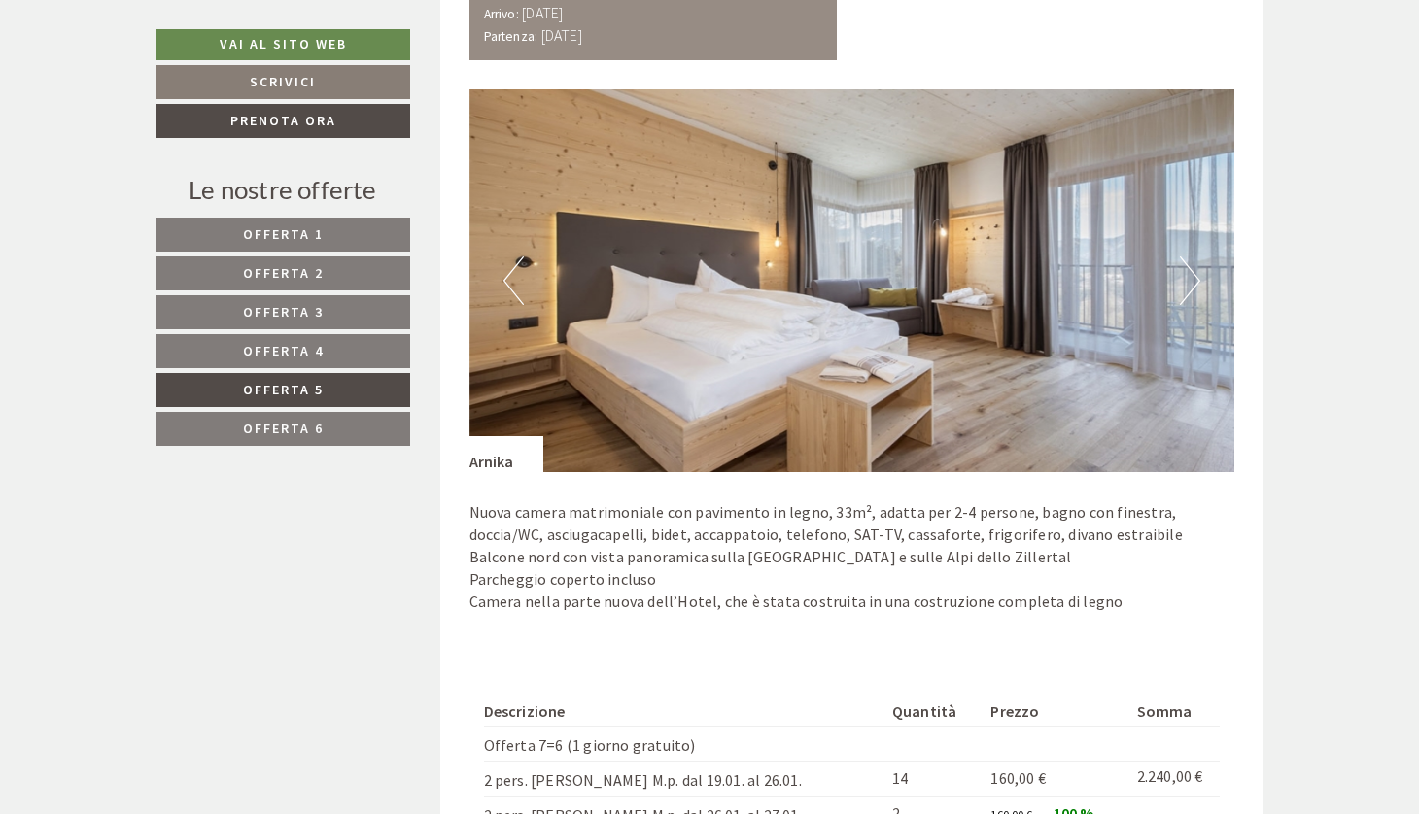
click at [1185, 271] on button "Next" at bounding box center [1190, 281] width 20 height 49
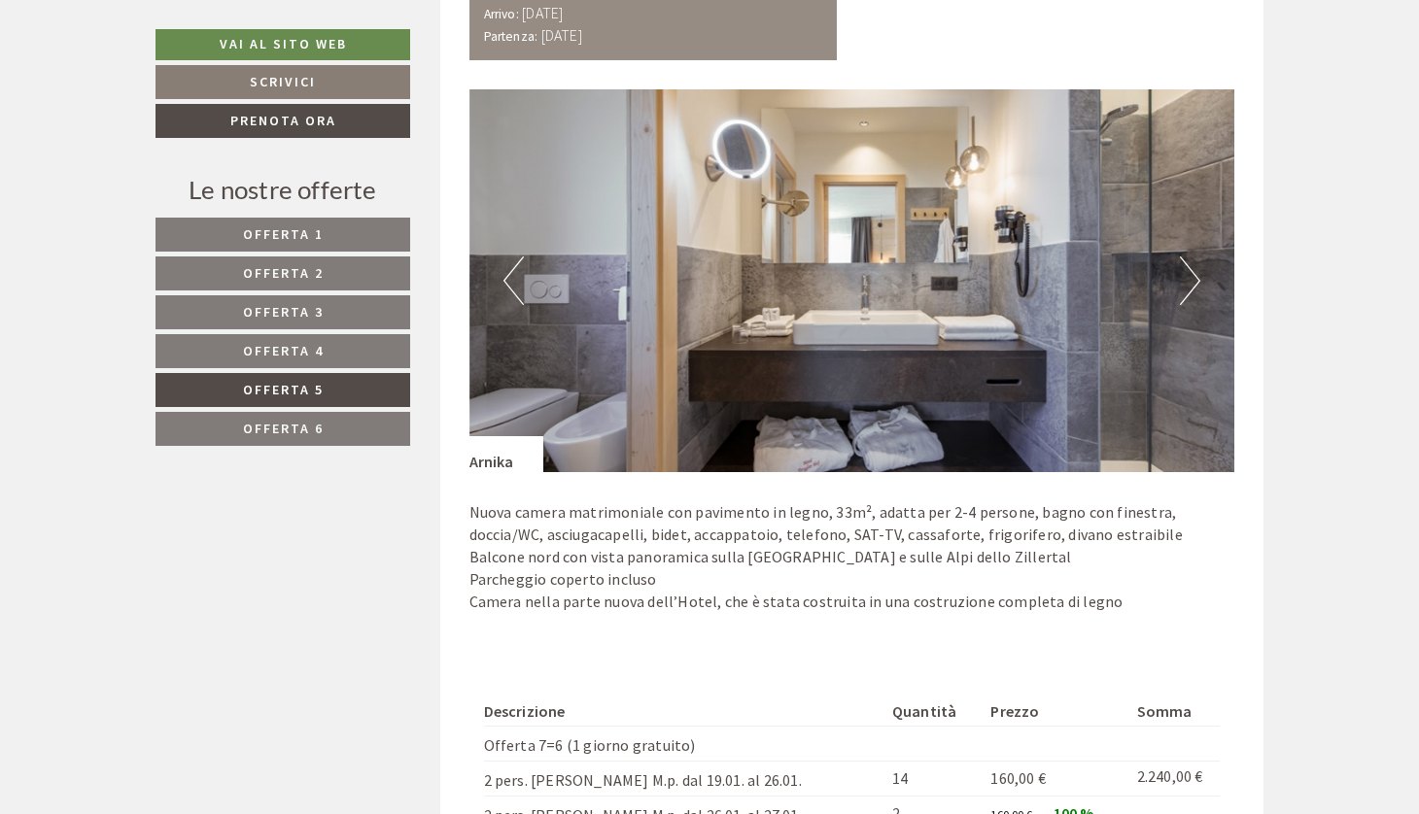
click at [1185, 271] on button "Next" at bounding box center [1190, 281] width 20 height 49
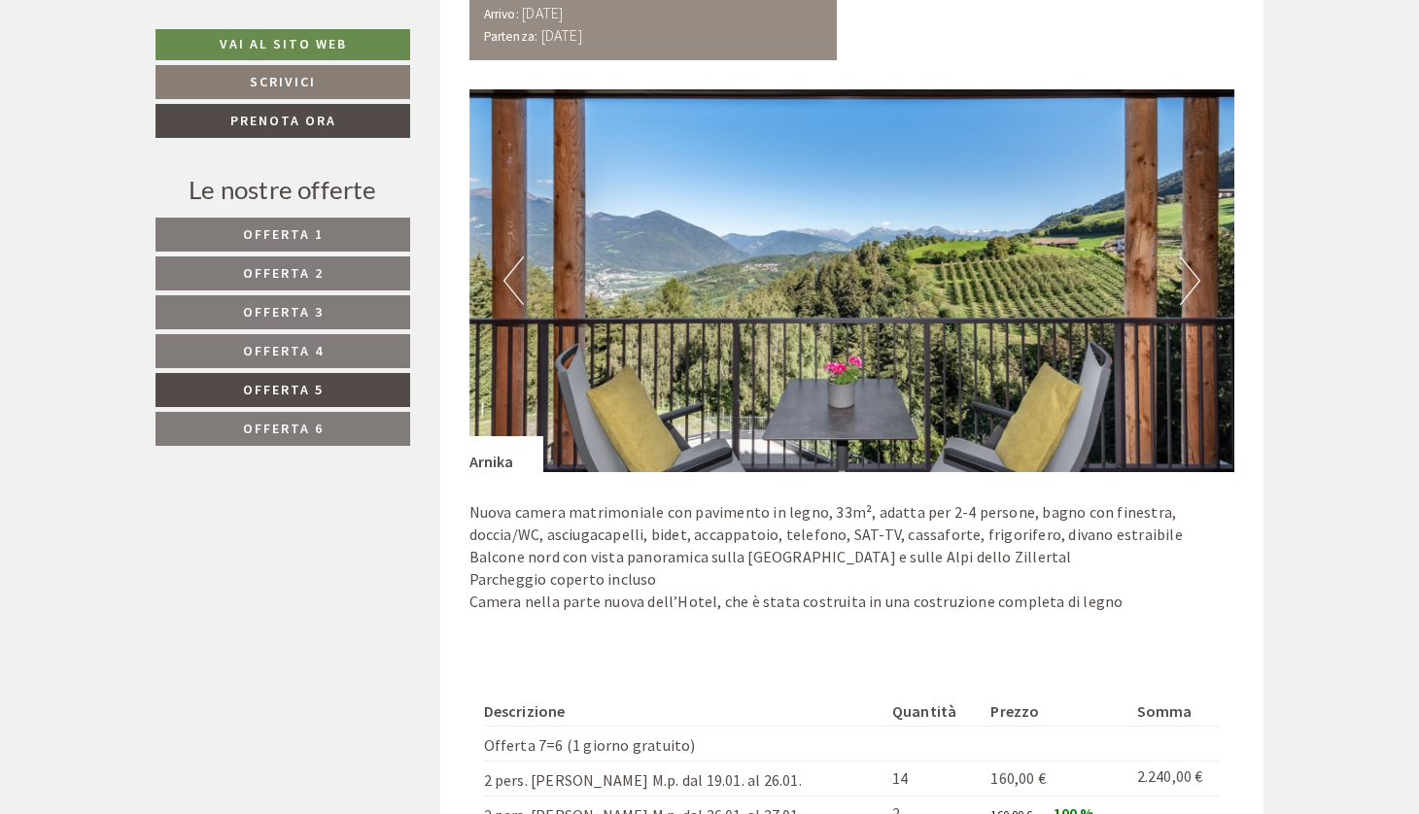
click at [1185, 271] on button "Next" at bounding box center [1190, 281] width 20 height 49
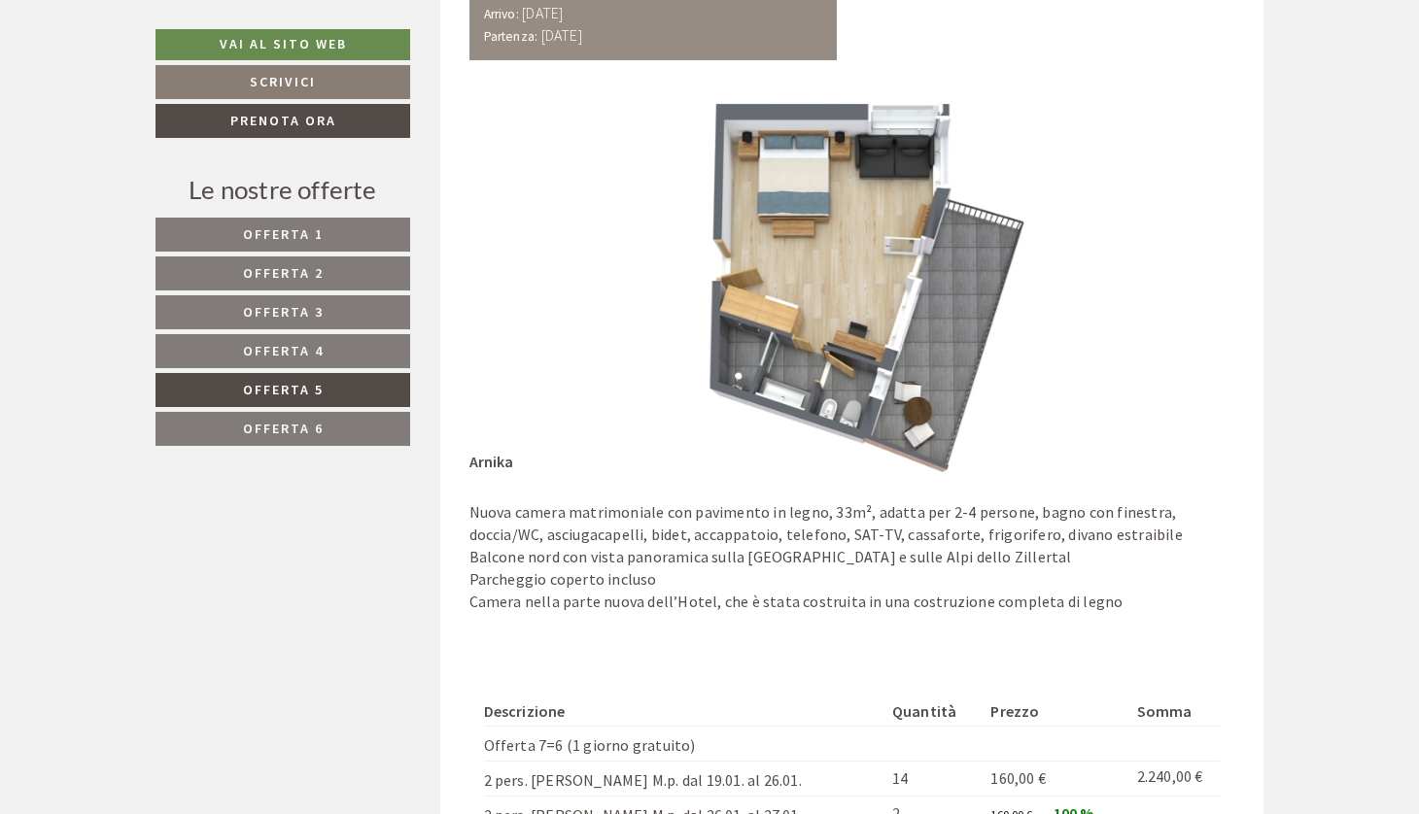
click at [1189, 272] on button "Next" at bounding box center [1190, 281] width 20 height 49
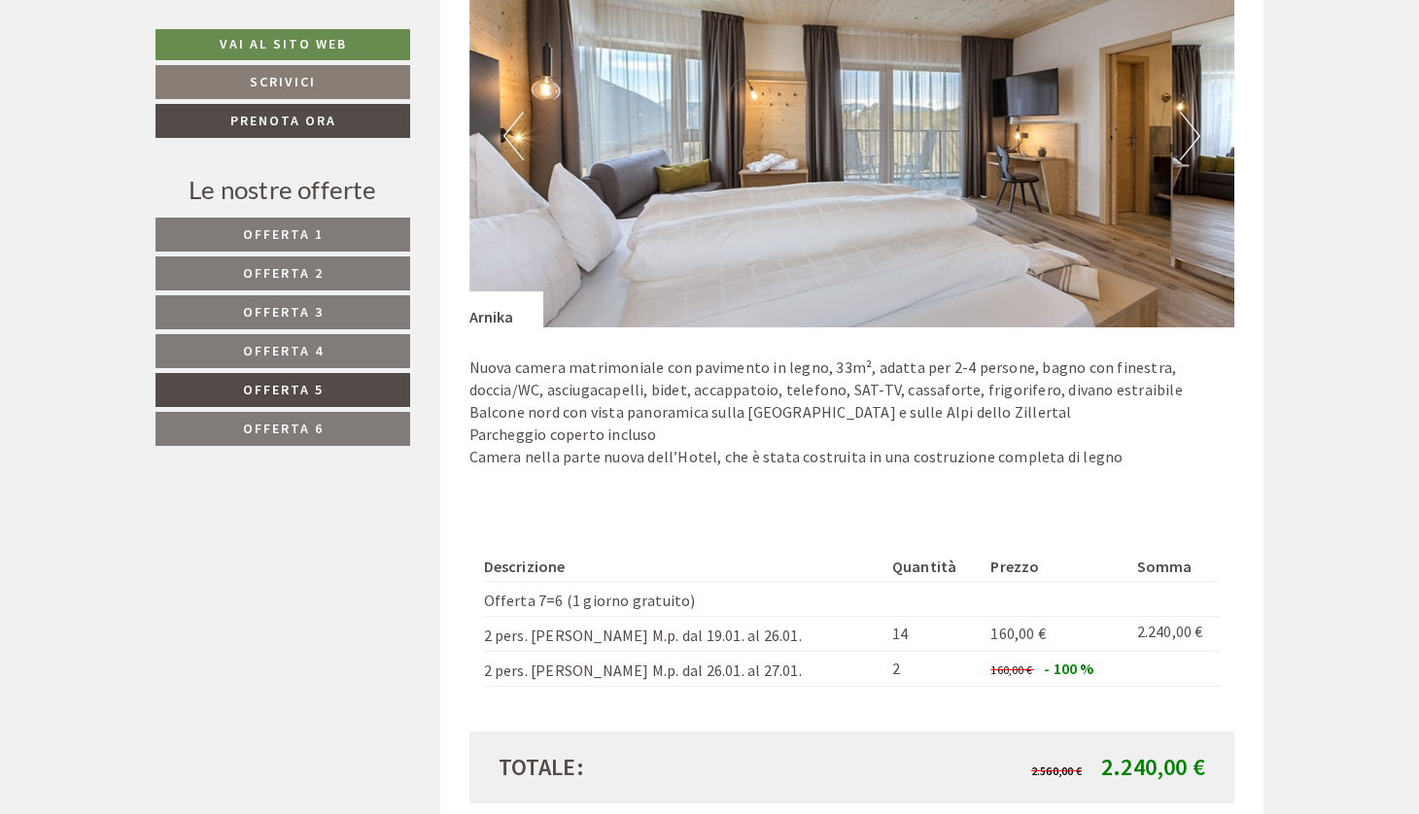
scroll to position [1360, 0]
click at [1188, 130] on button "Next" at bounding box center [1190, 137] width 20 height 49
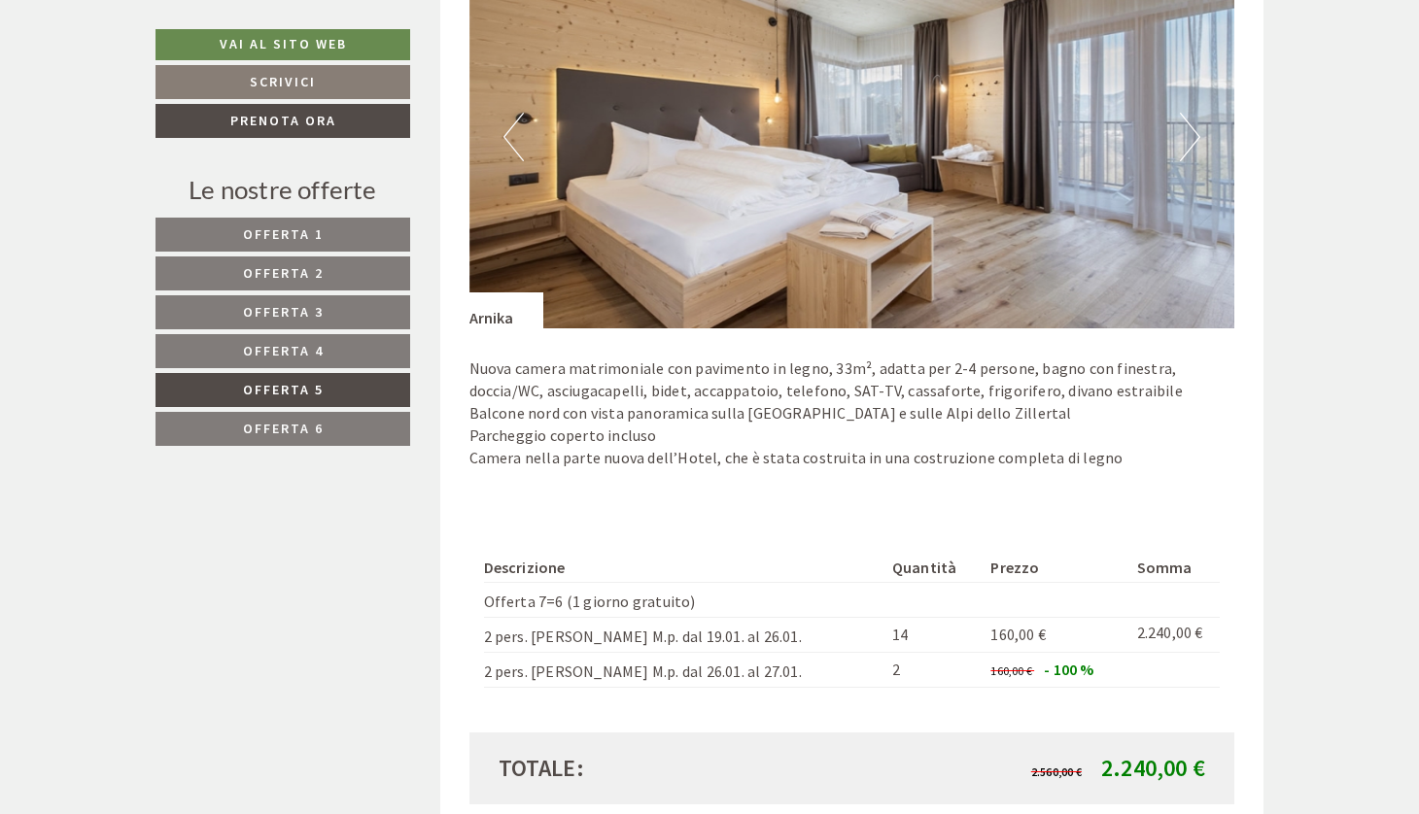
click at [1188, 130] on button "Next" at bounding box center [1190, 137] width 20 height 49
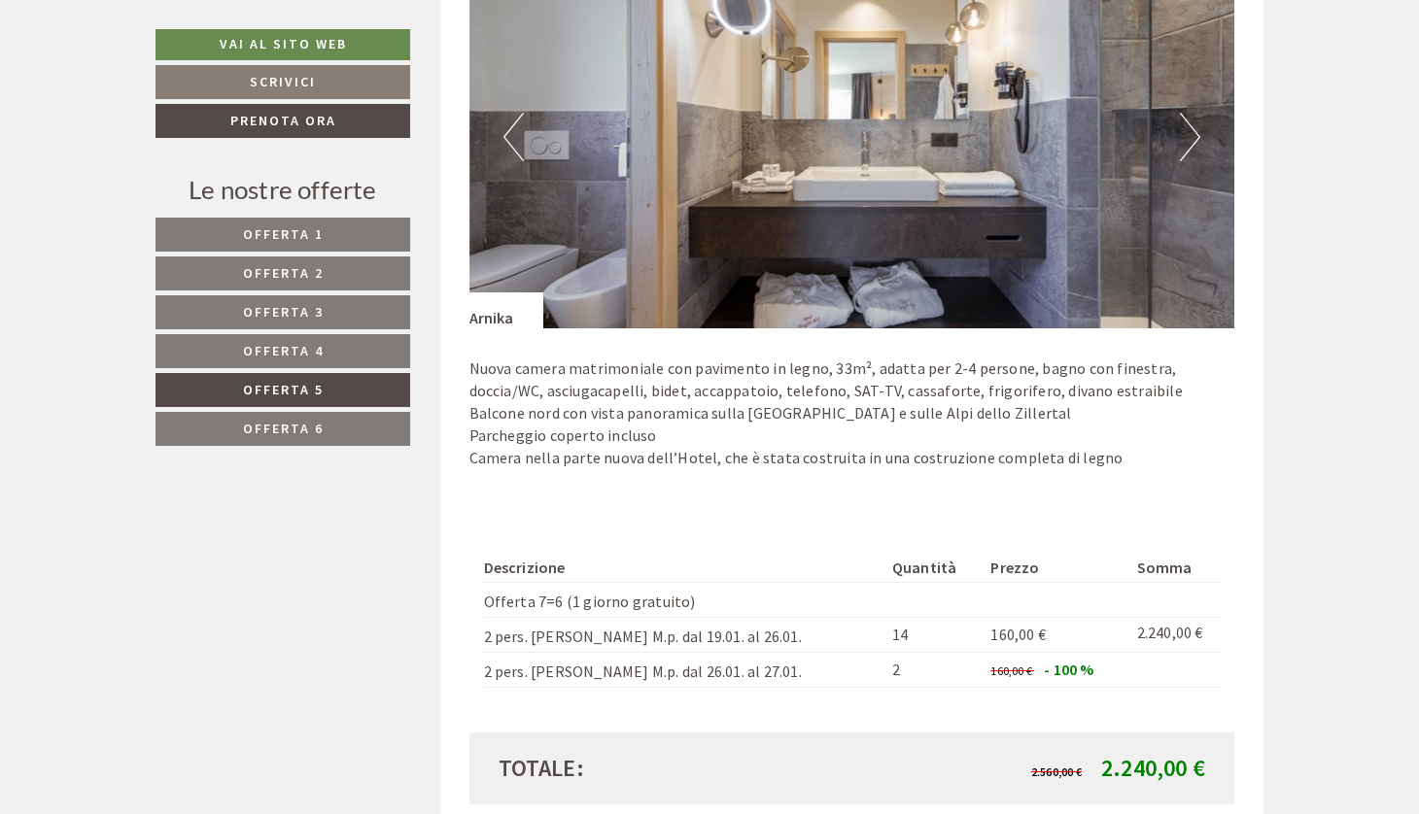
click at [1188, 130] on button "Next" at bounding box center [1190, 137] width 20 height 49
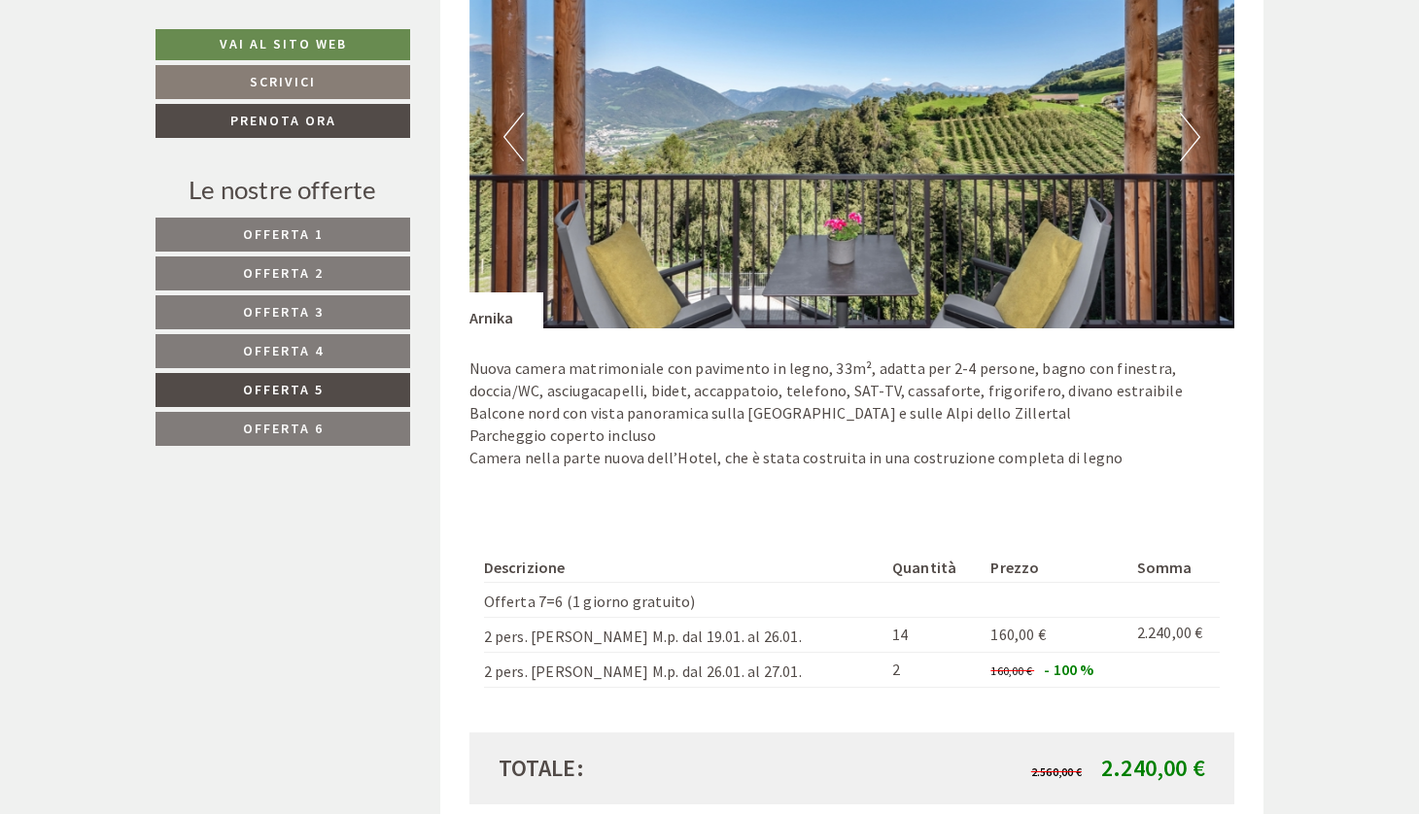
click at [1188, 130] on button "Next" at bounding box center [1190, 137] width 20 height 49
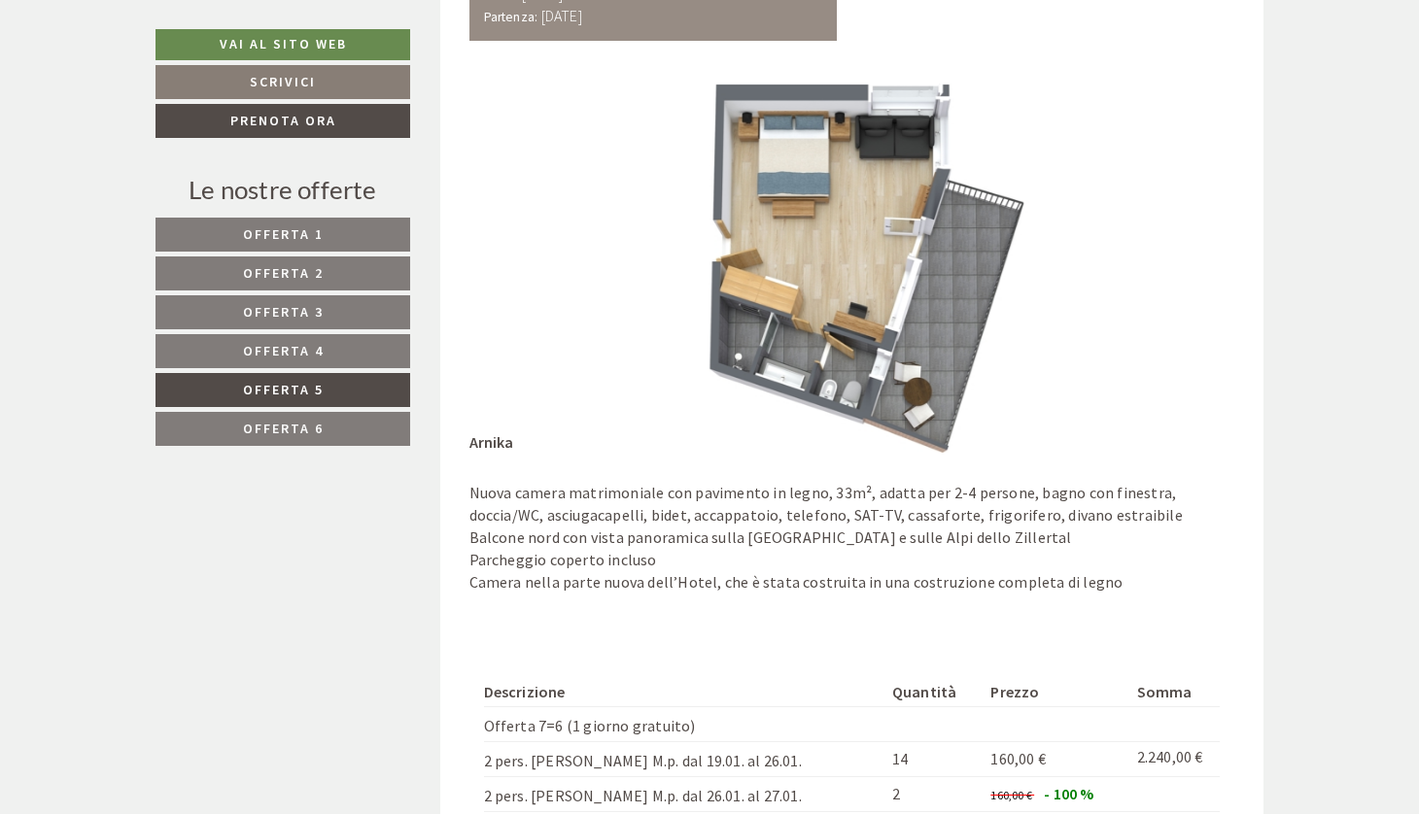
scroll to position [1229, 0]
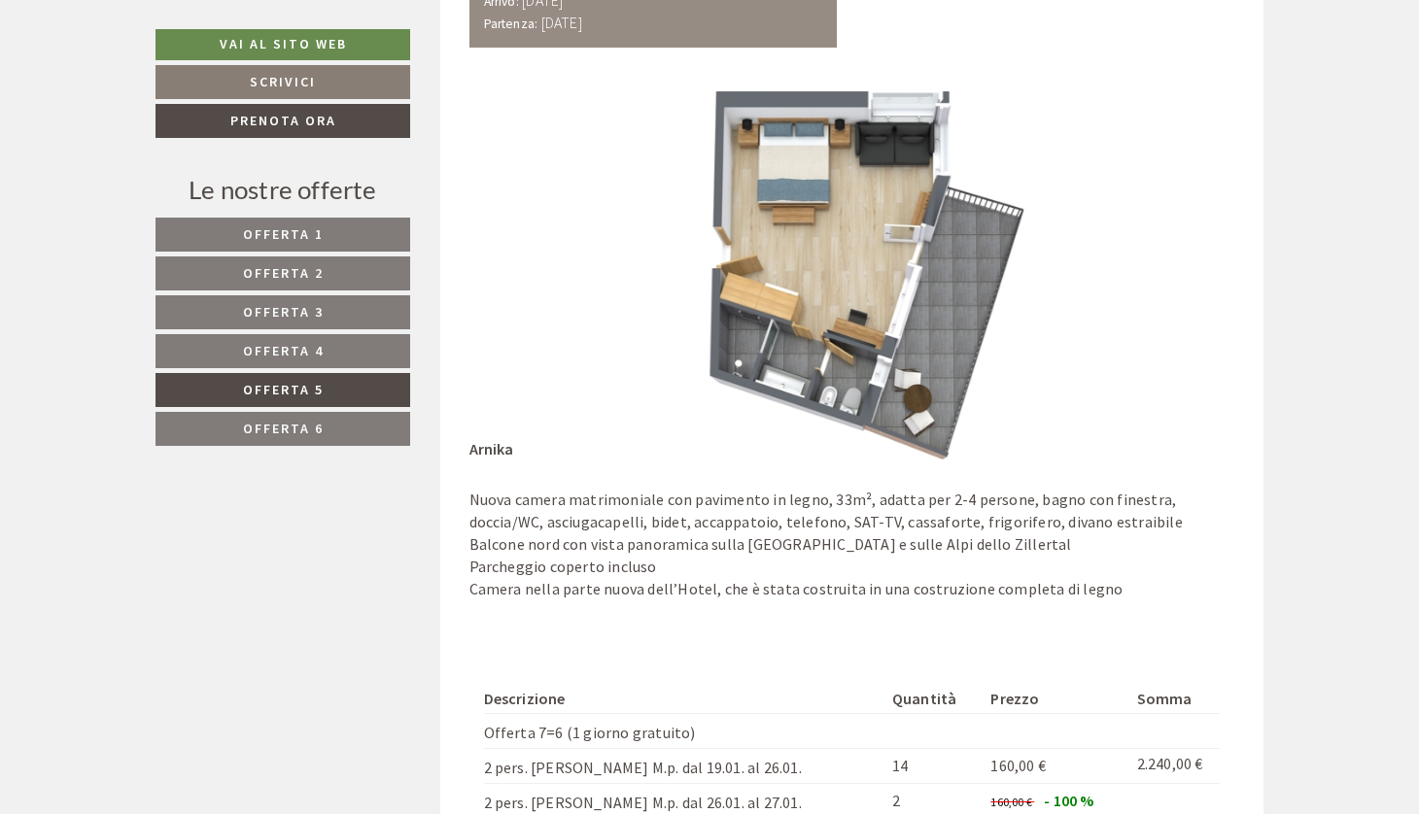
click at [367, 315] on link "Offerta 3" at bounding box center [282, 312] width 255 height 34
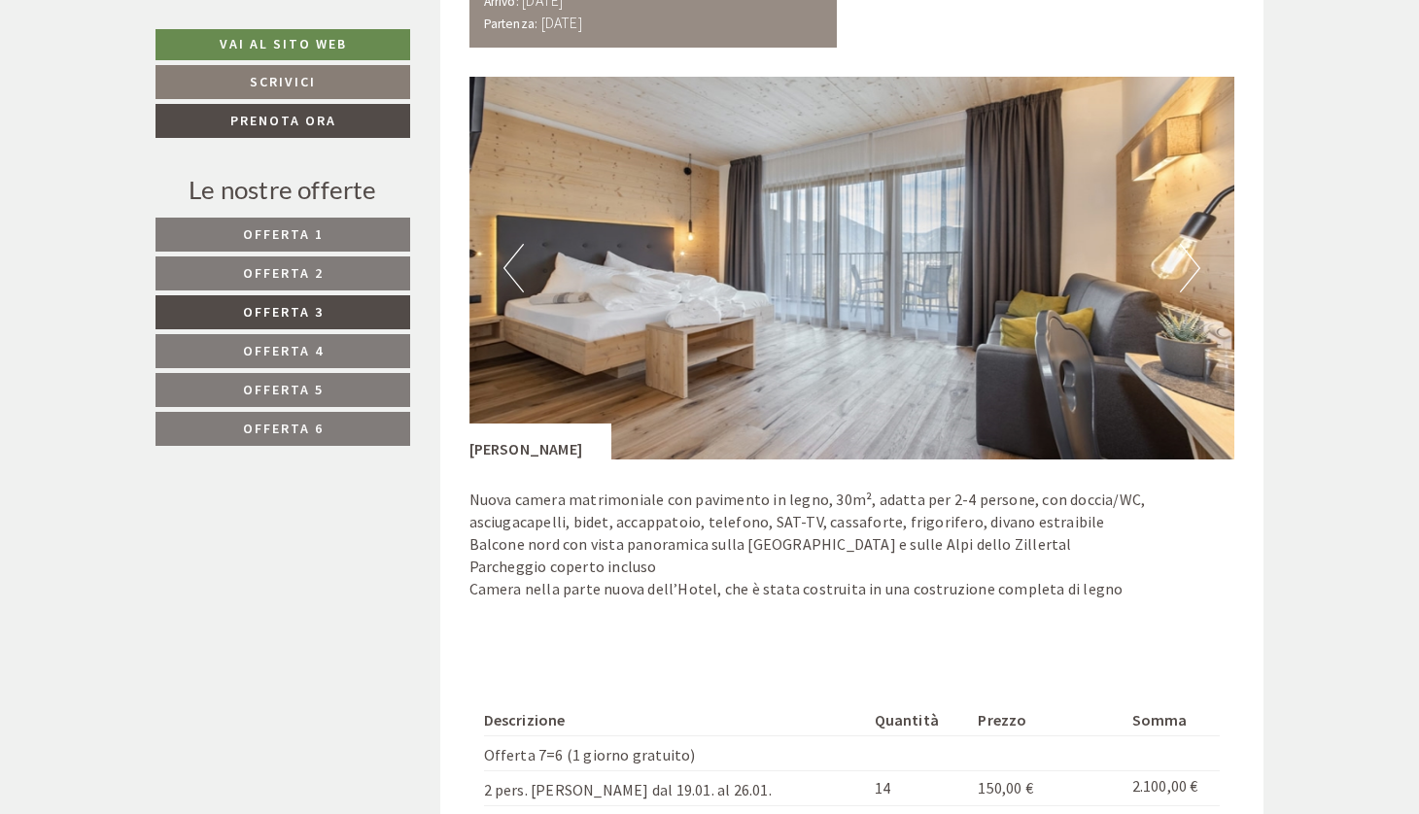
scroll to position [984, 0]
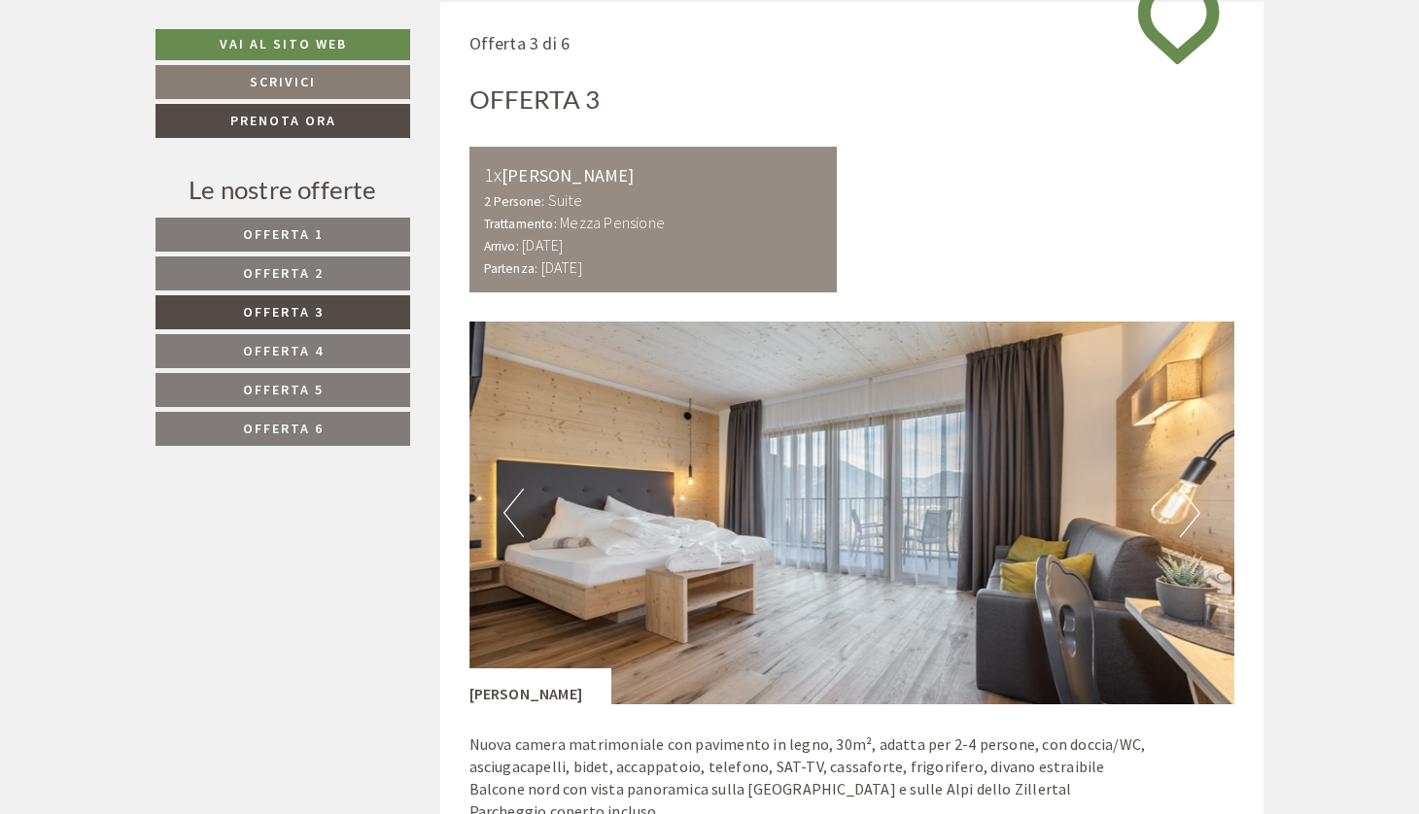
click at [1191, 503] on button "Next" at bounding box center [1190, 513] width 20 height 49
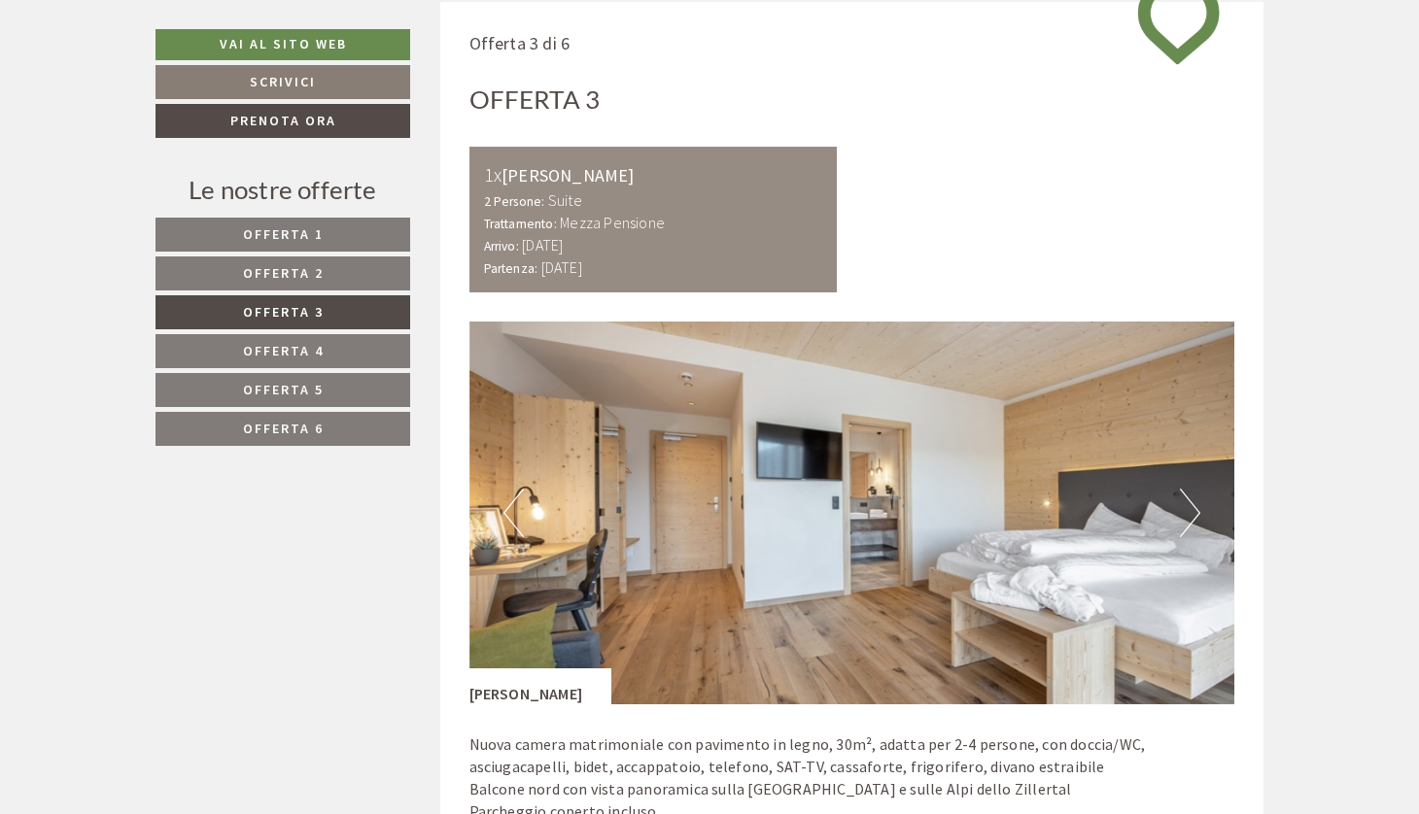
click at [1191, 503] on button "Next" at bounding box center [1190, 513] width 20 height 49
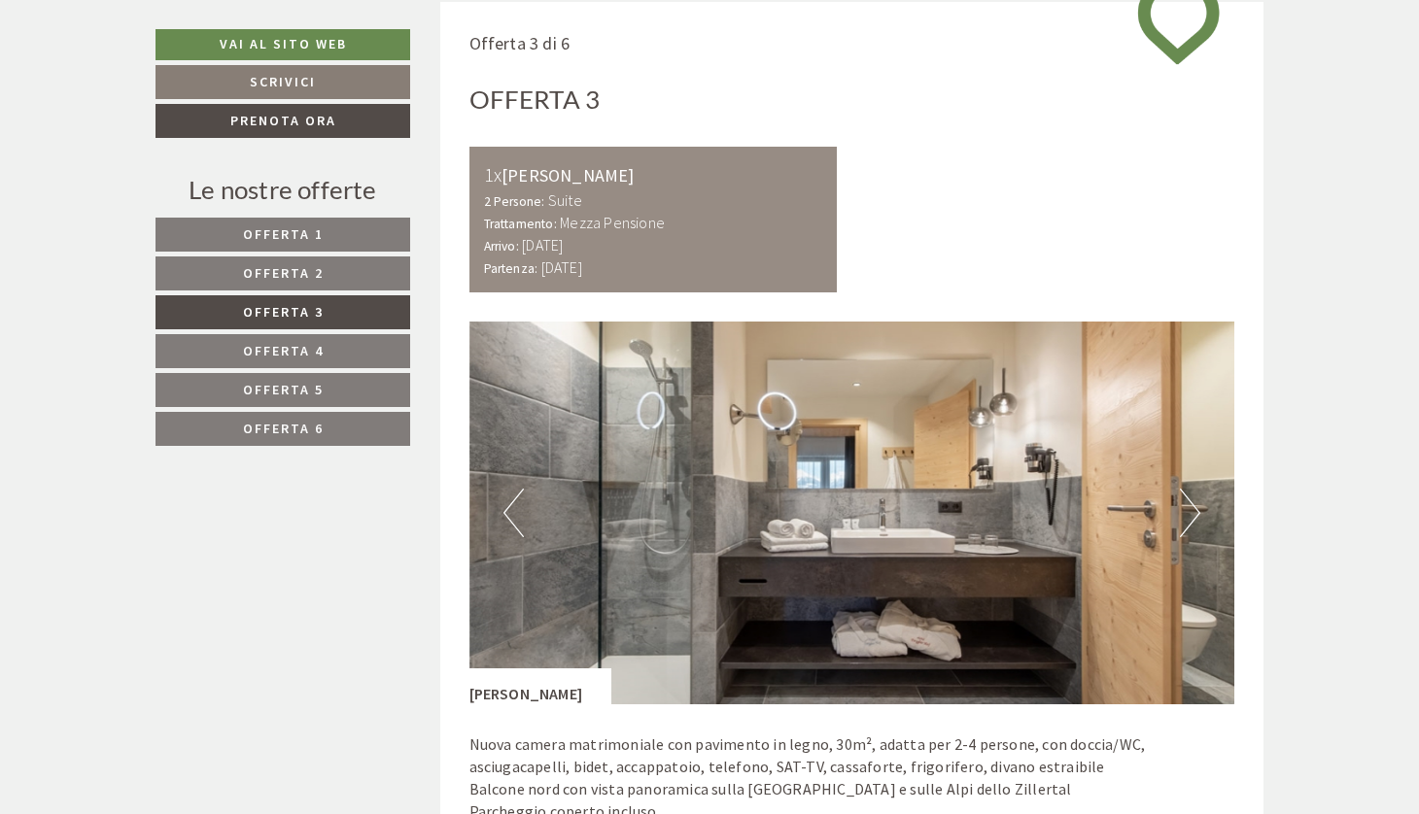
click at [1191, 503] on button "Next" at bounding box center [1190, 513] width 20 height 49
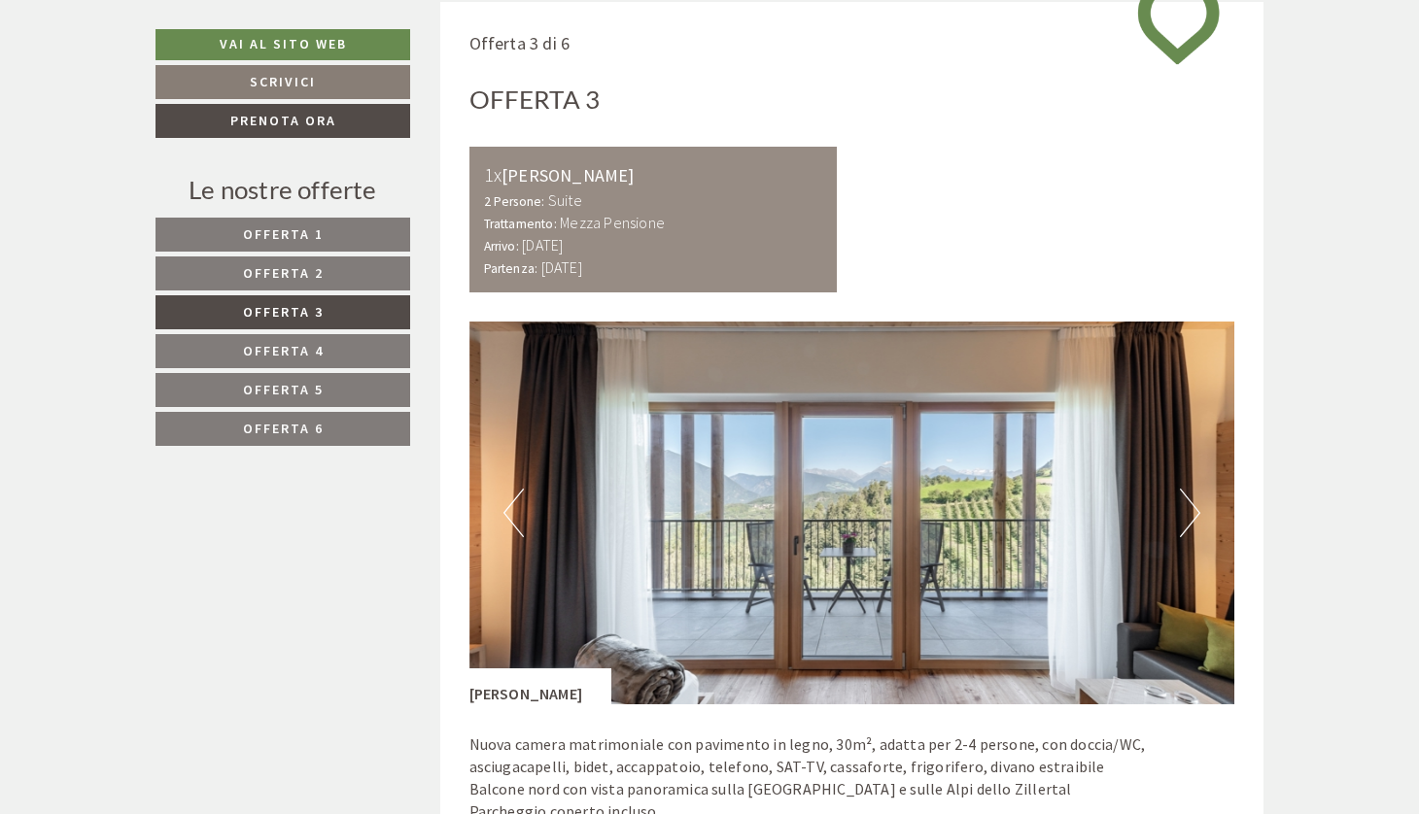
click at [1191, 503] on button "Next" at bounding box center [1190, 513] width 20 height 49
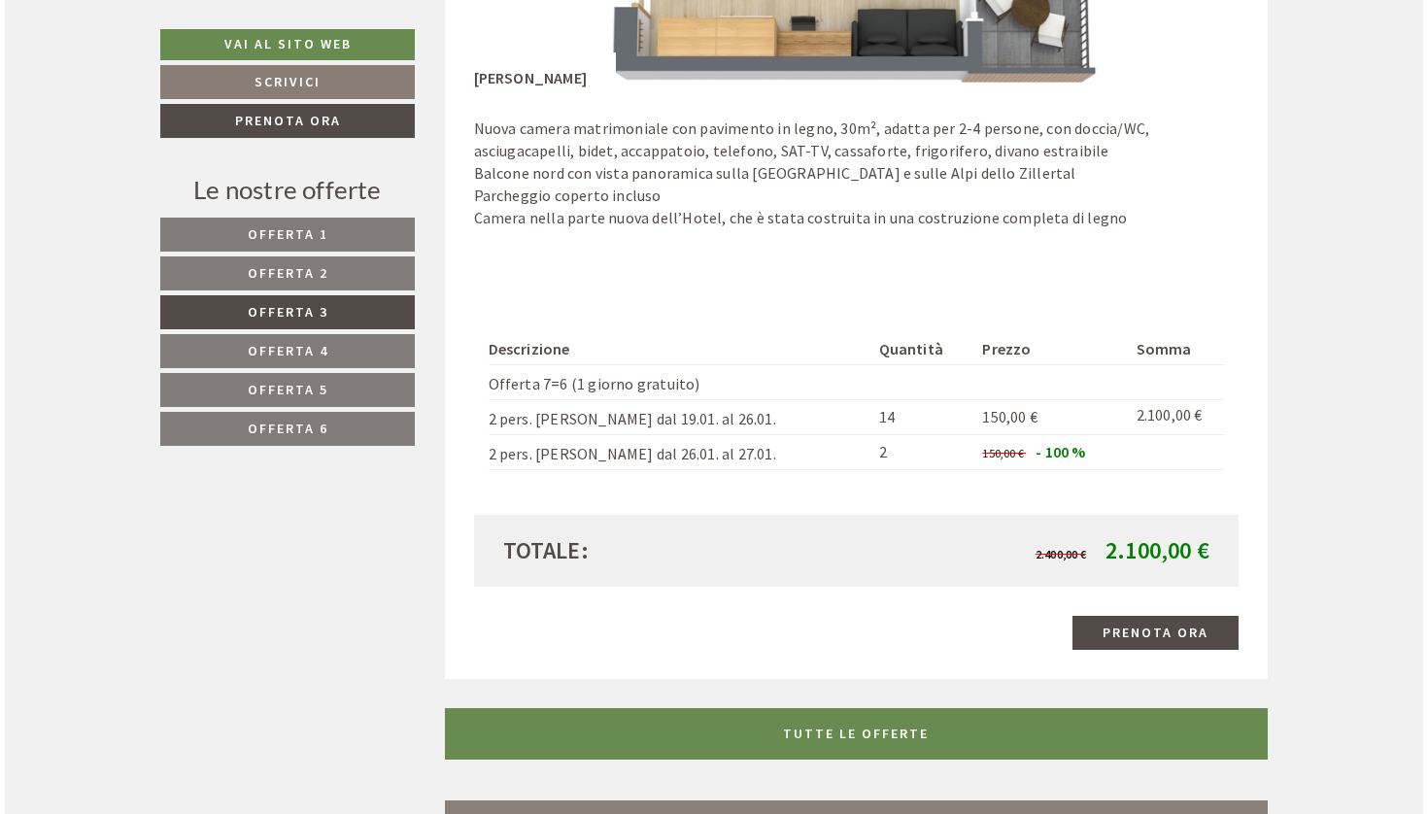
scroll to position [1602, 0]
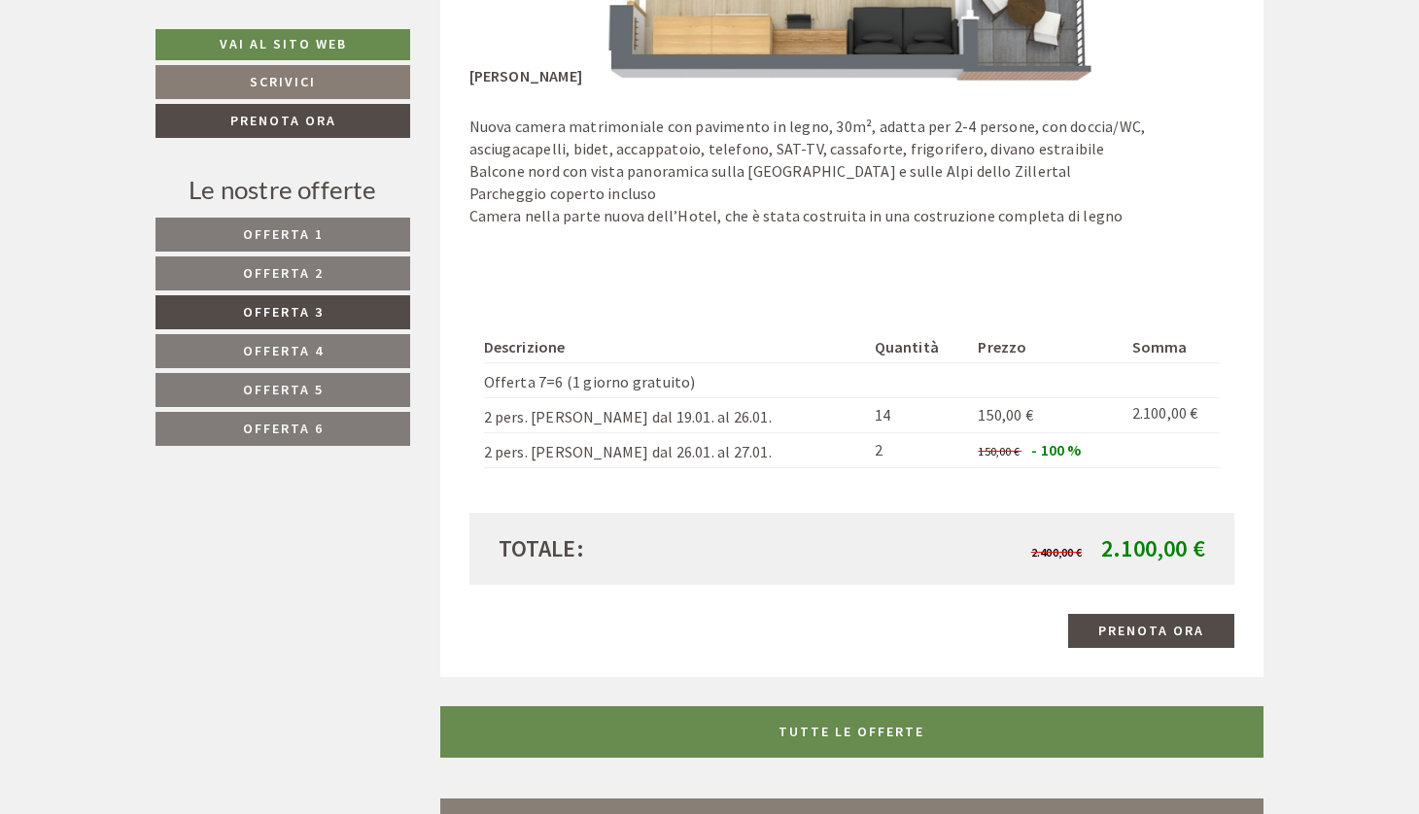
click at [1144, 614] on link "Prenota ora" at bounding box center [1151, 631] width 166 height 34
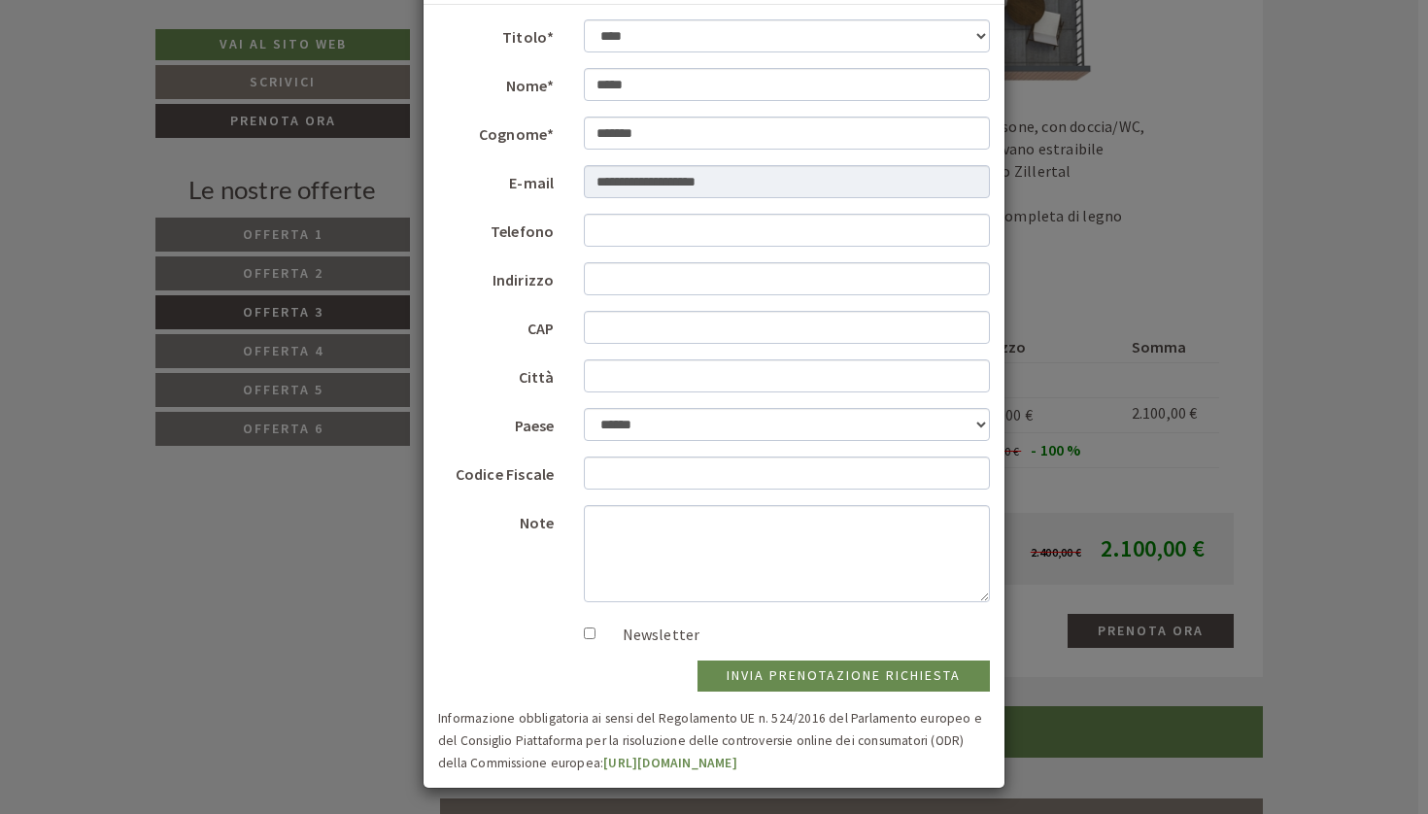
scroll to position [109, 0]
click at [1150, 447] on div "**********" at bounding box center [714, 407] width 1428 height 814
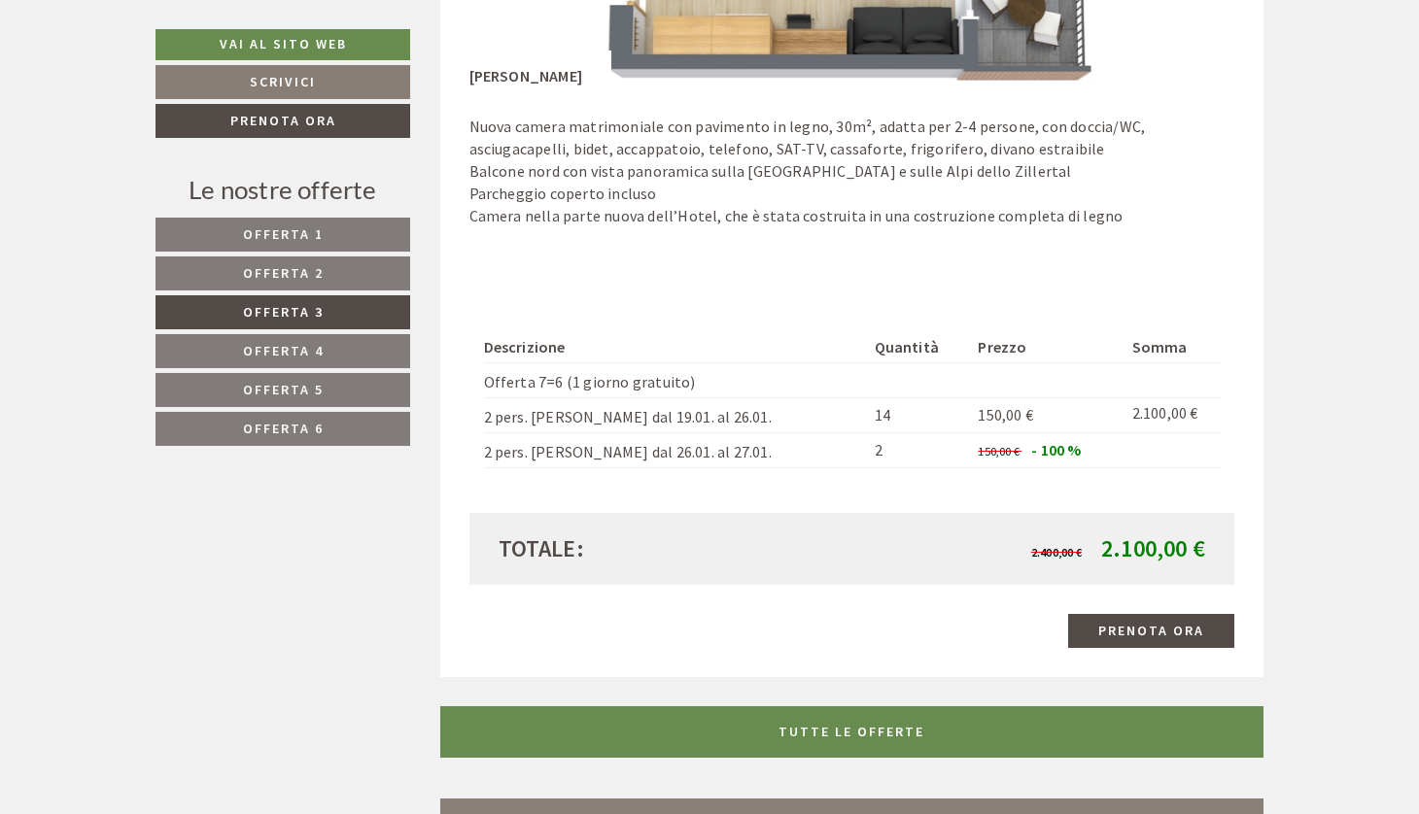
click at [1123, 614] on link "Prenota ora" at bounding box center [1151, 631] width 166 height 34
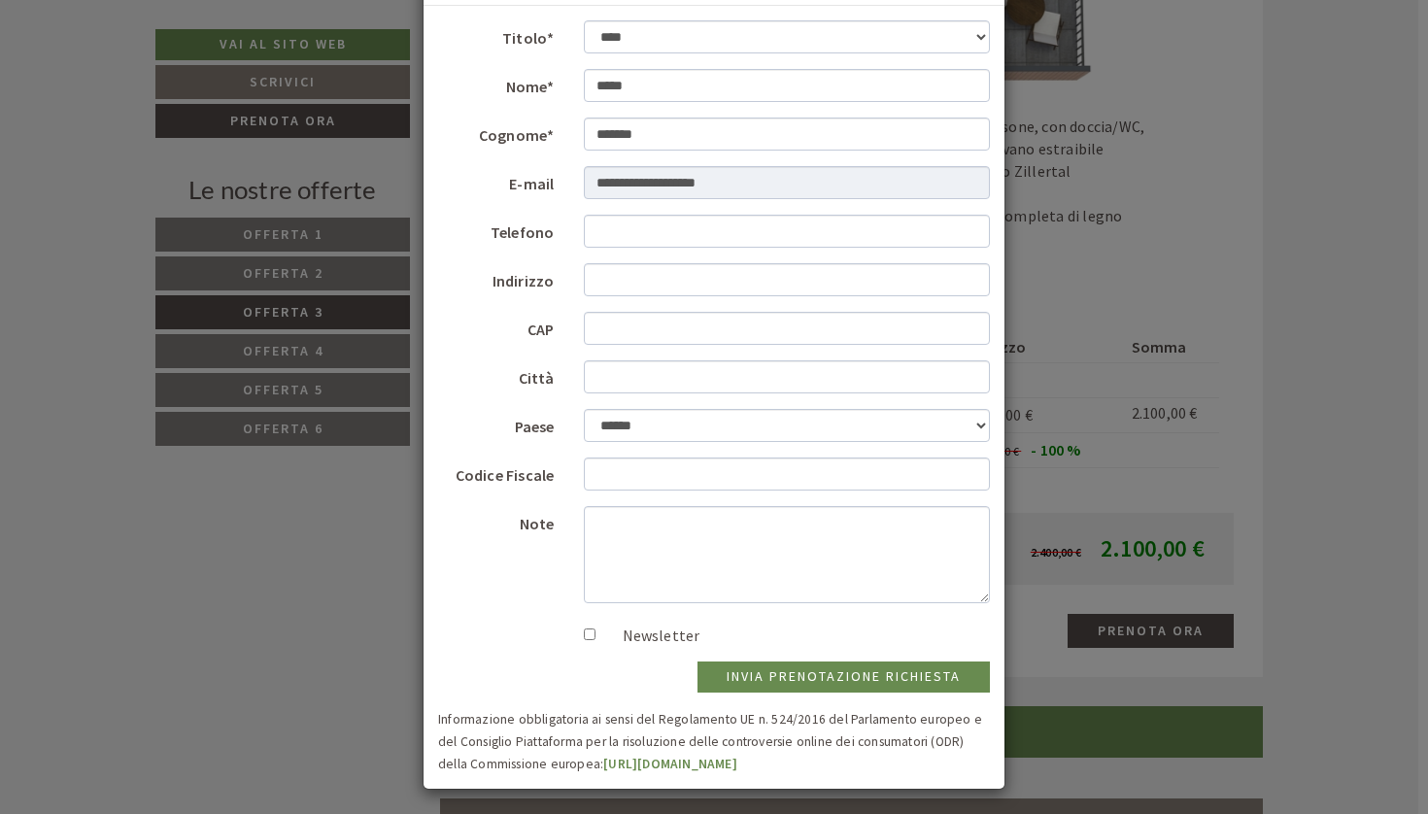
click at [792, 669] on button "invia prenotazione richiesta" at bounding box center [844, 677] width 292 height 31
